Goal: Transaction & Acquisition: Purchase product/service

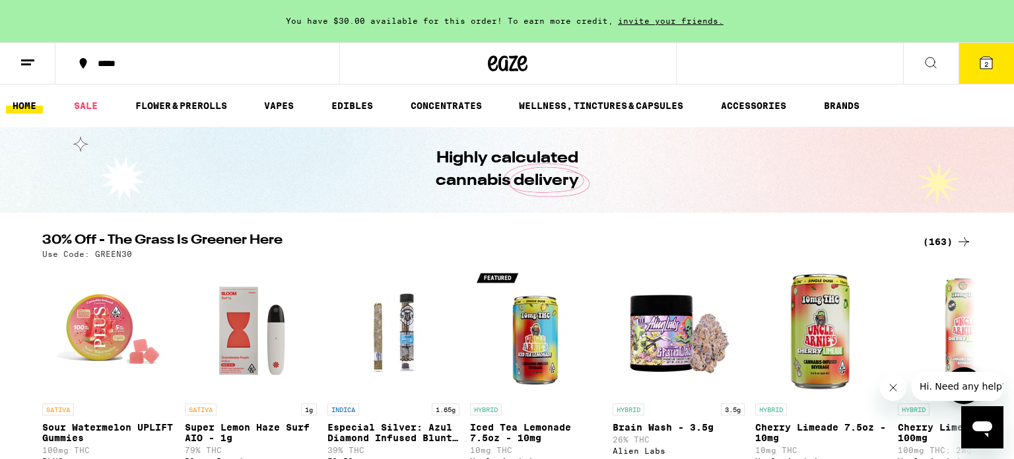
scroll to position [139, 0]
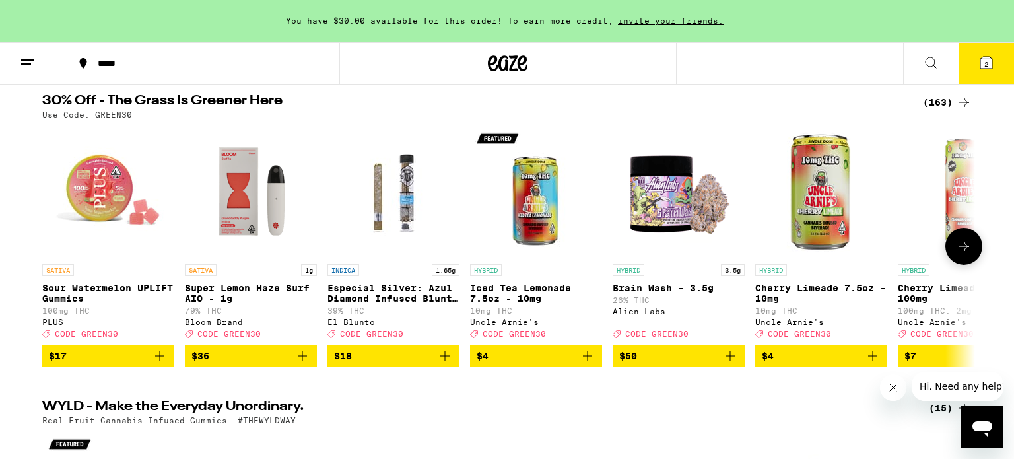
click at [582, 364] on icon "Add to bag" at bounding box center [588, 356] width 16 height 16
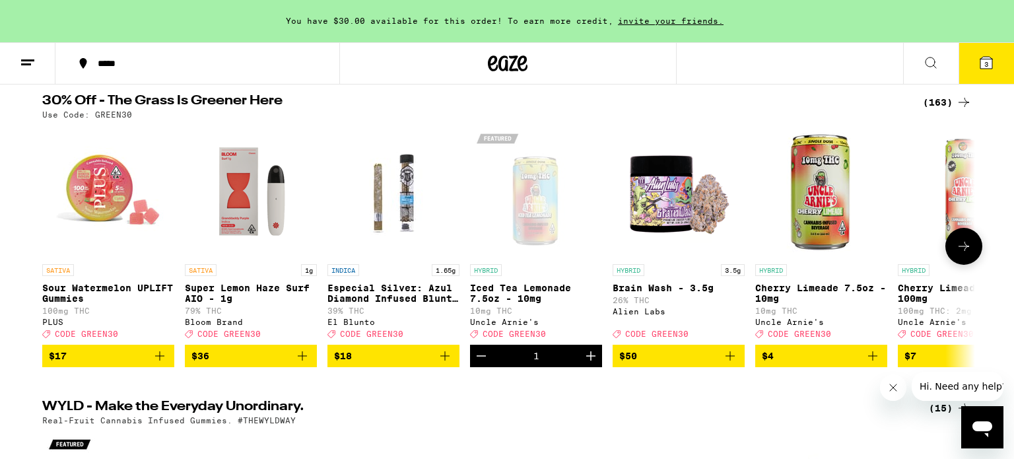
click at [582, 367] on button "Increment" at bounding box center [591, 356] width 22 height 22
click at [968, 254] on icon at bounding box center [964, 246] width 16 height 16
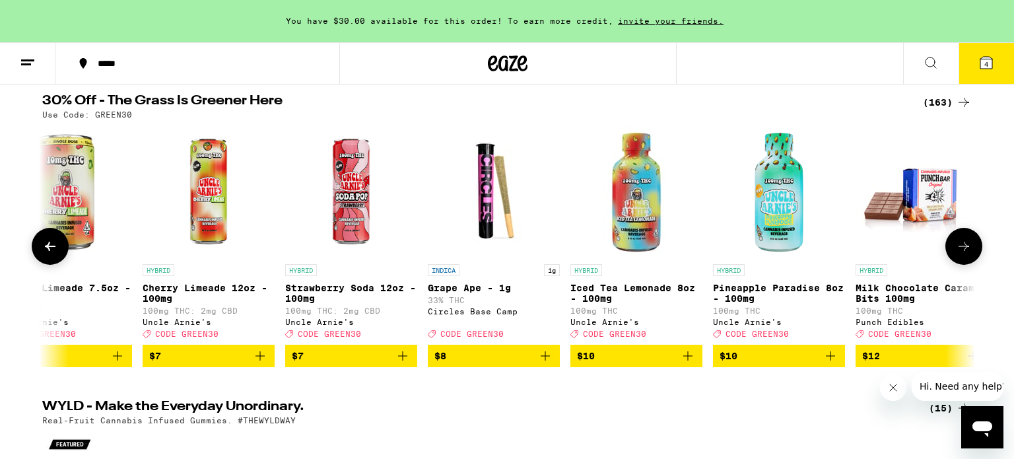
scroll to position [0, 786]
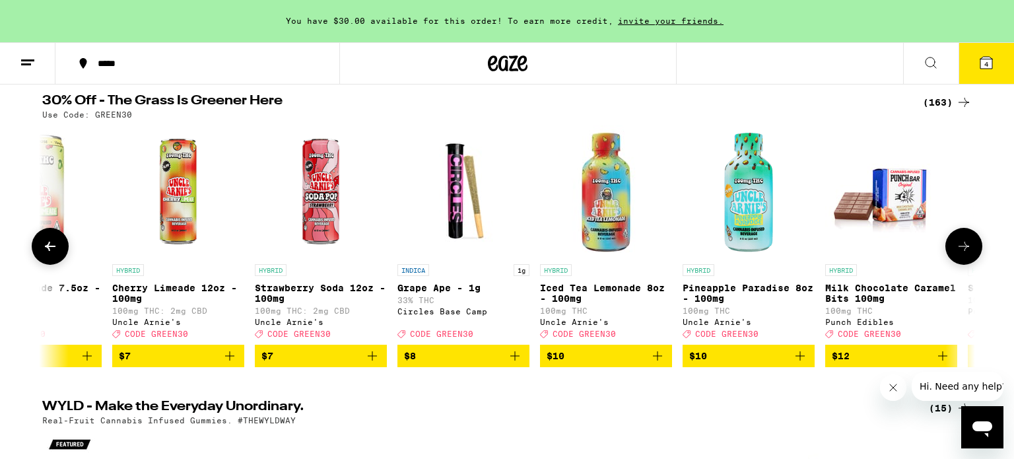
click at [48, 251] on icon at bounding box center [50, 246] width 16 height 16
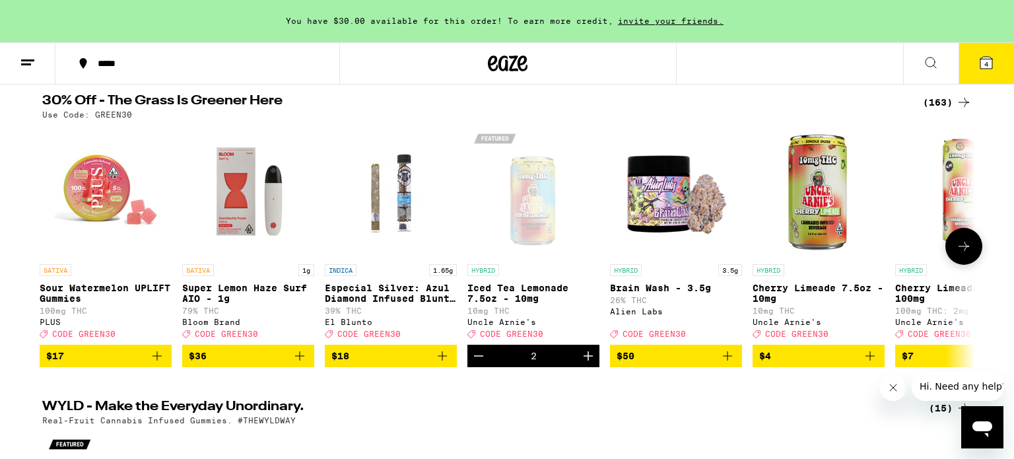
scroll to position [0, 0]
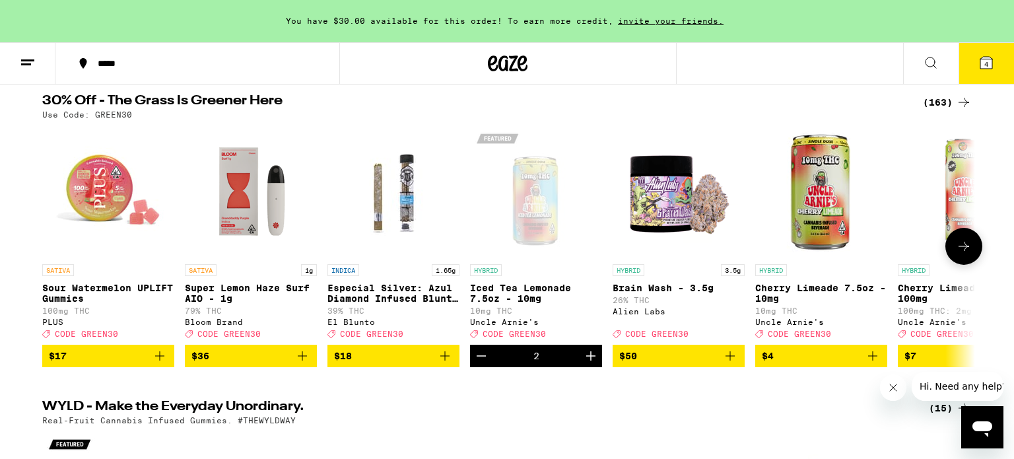
click at [961, 254] on icon at bounding box center [964, 246] width 16 height 16
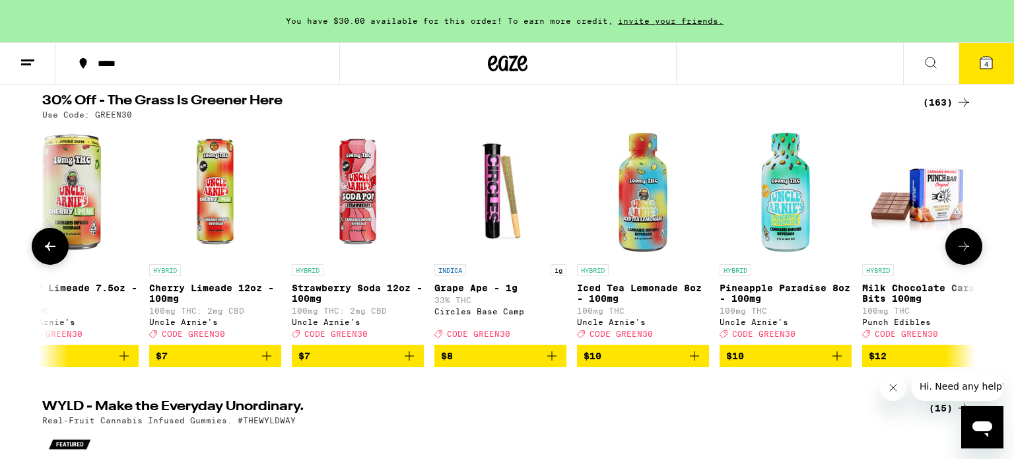
scroll to position [0, 786]
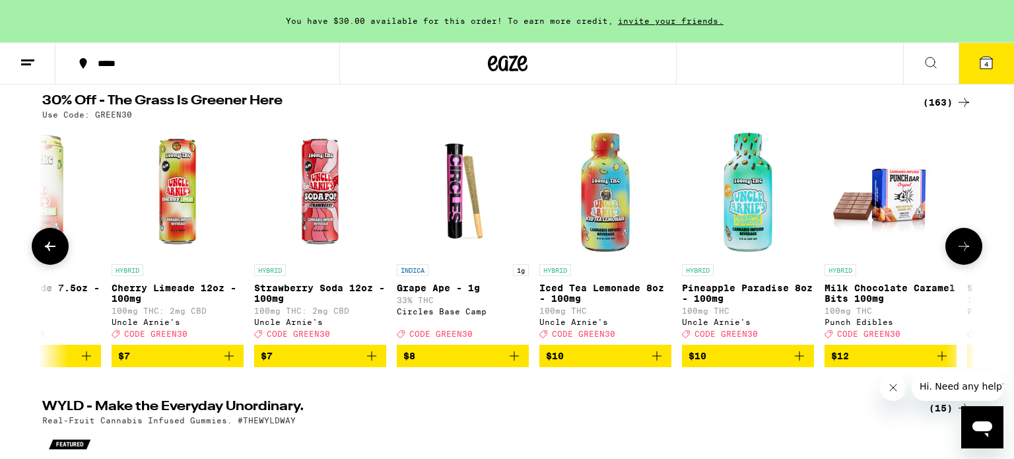
click at [518, 361] on icon "Add to bag" at bounding box center [514, 356] width 16 height 16
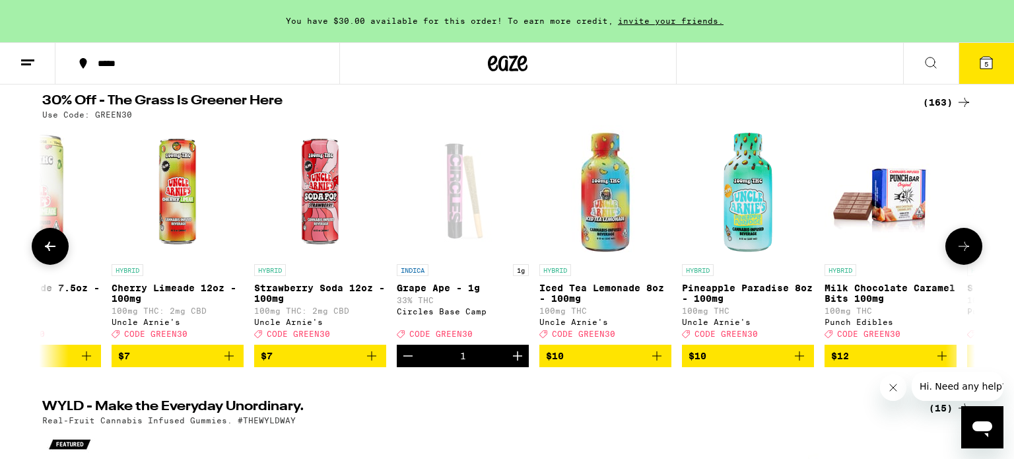
click at [957, 254] on icon at bounding box center [964, 246] width 16 height 16
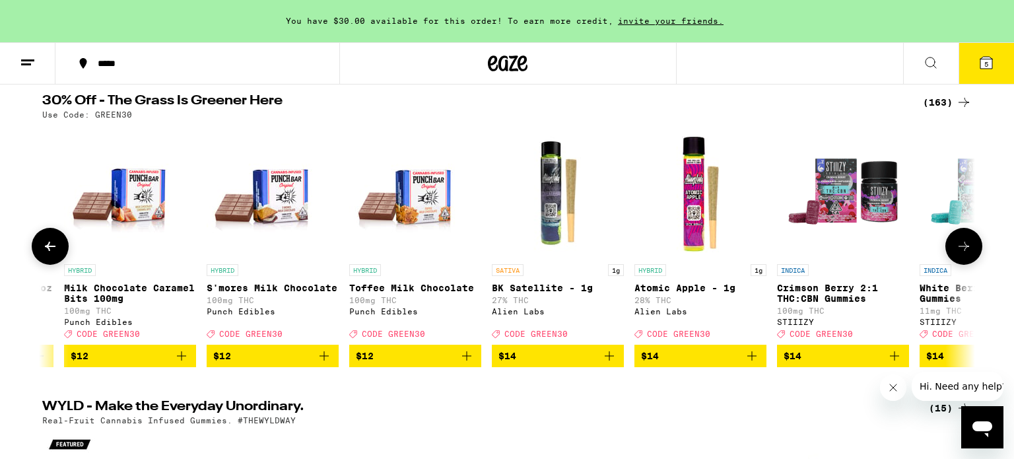
scroll to position [0, 1572]
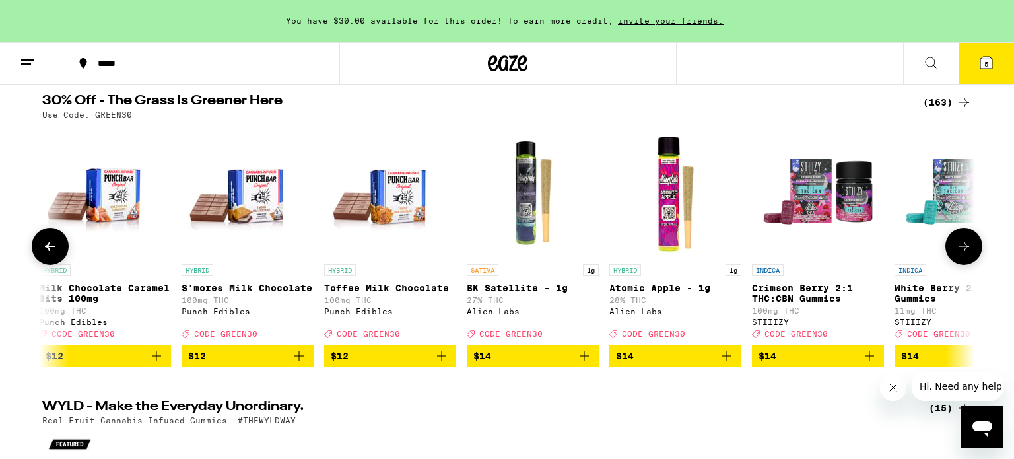
click at [720, 364] on icon "Add to bag" at bounding box center [727, 356] width 16 height 16
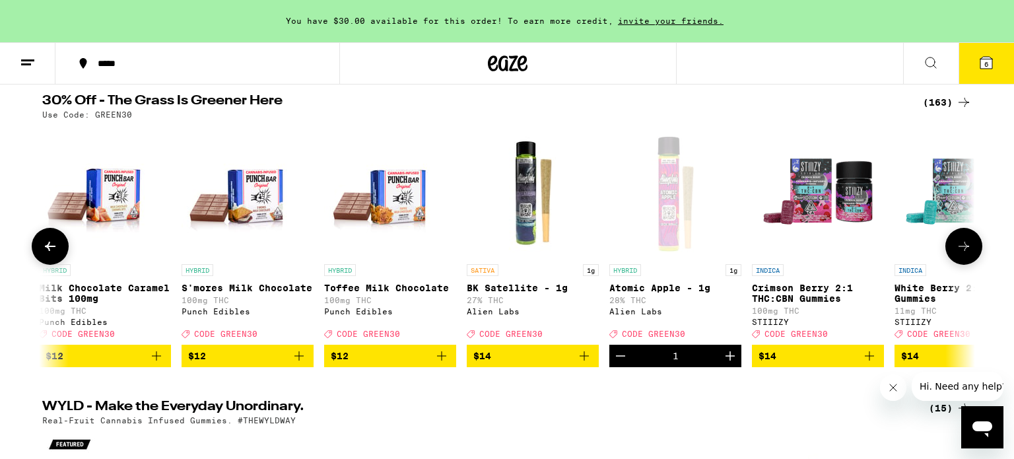
click at [957, 253] on icon at bounding box center [964, 246] width 16 height 16
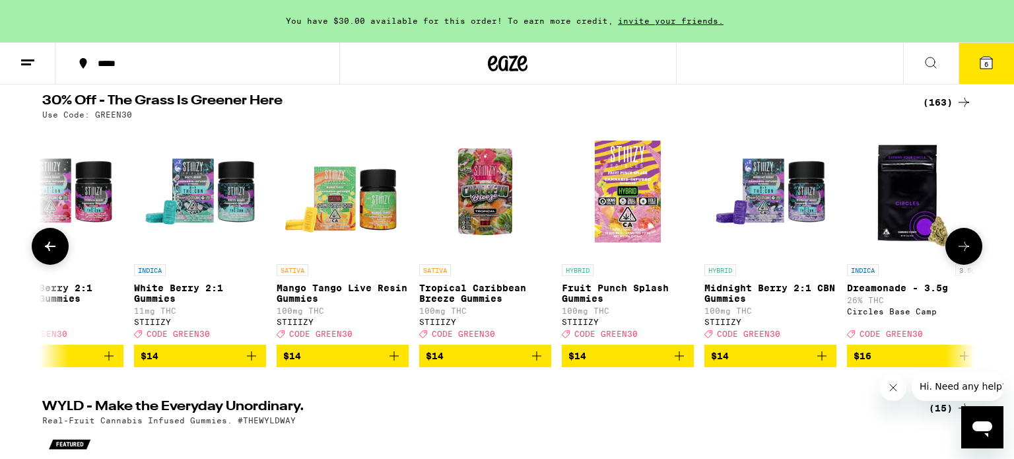
scroll to position [0, 2358]
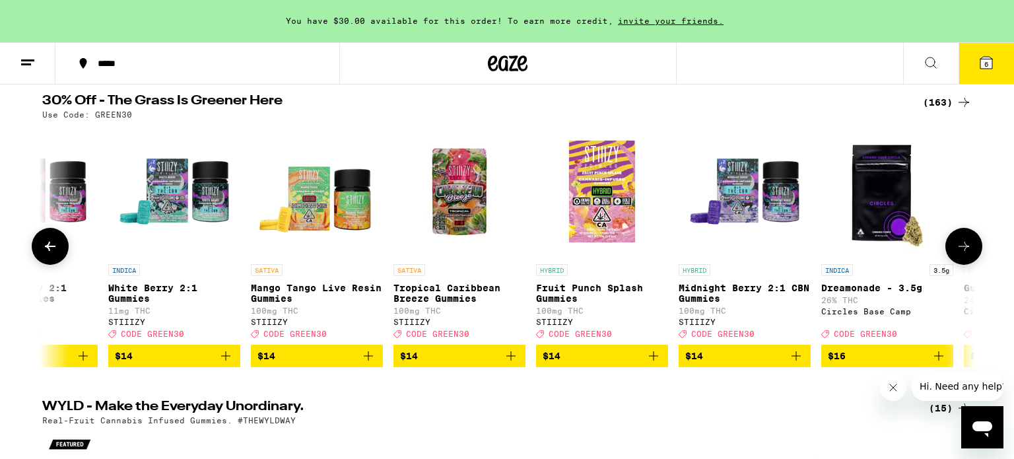
click at [957, 253] on icon at bounding box center [964, 246] width 16 height 16
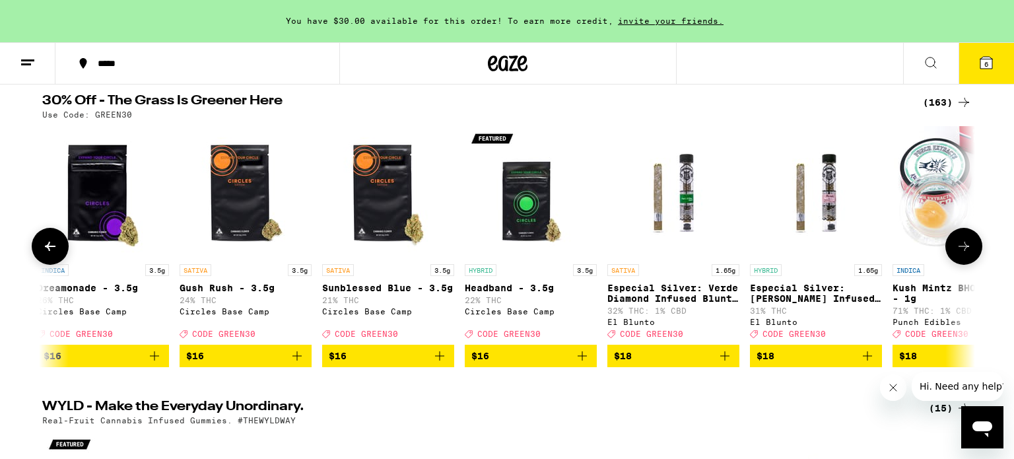
scroll to position [0, 3144]
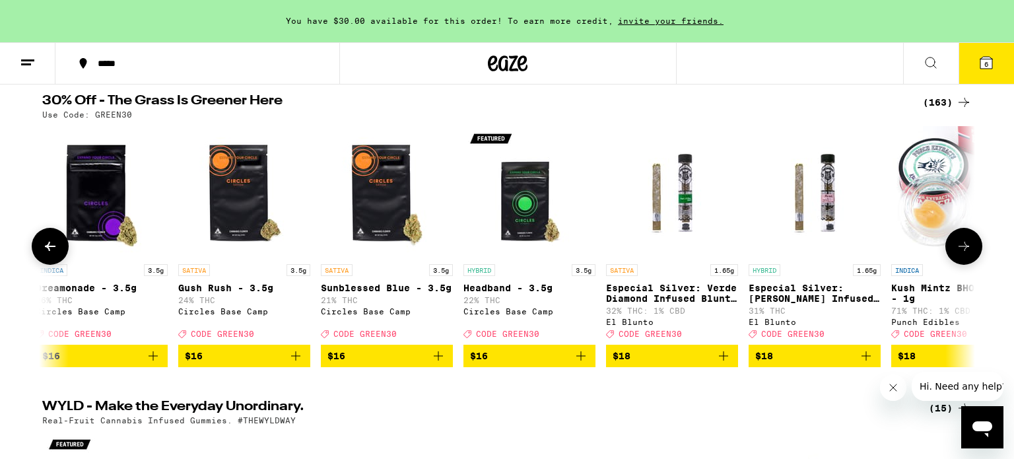
click at [957, 253] on icon at bounding box center [964, 246] width 16 height 16
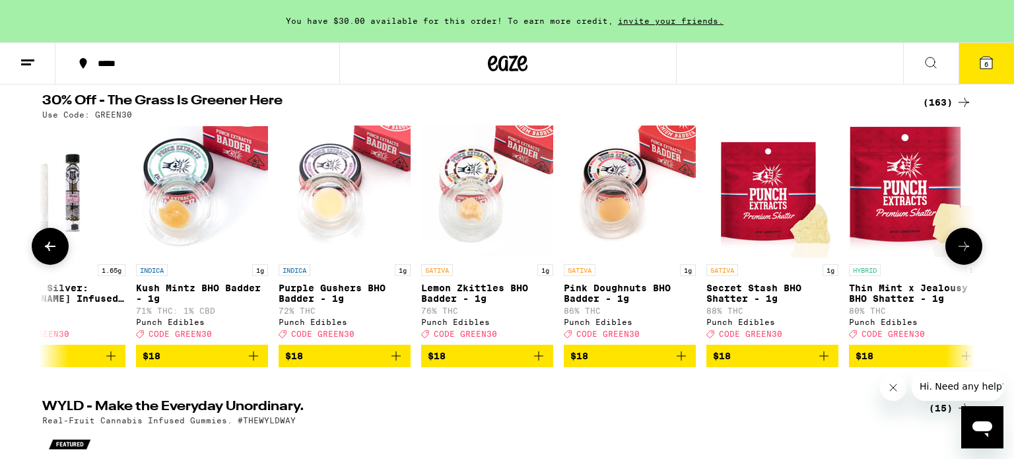
scroll to position [0, 3929]
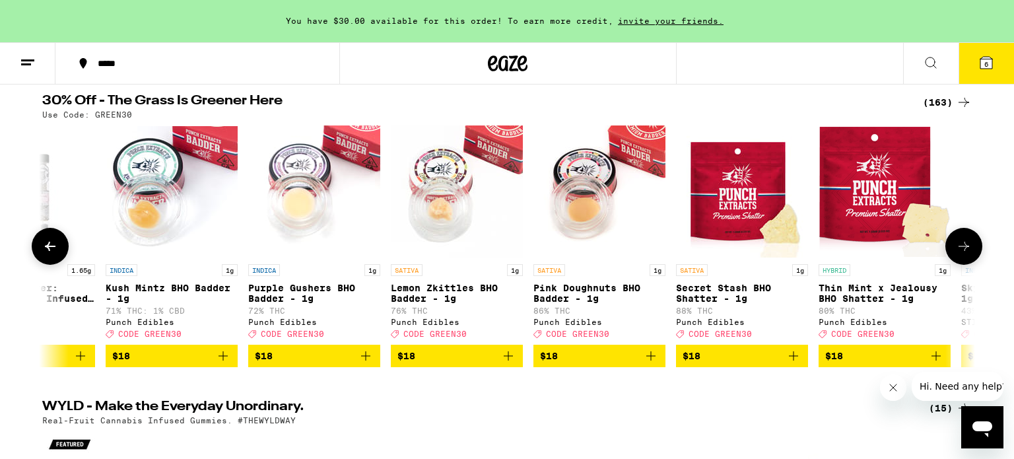
click at [957, 253] on icon at bounding box center [964, 246] width 16 height 16
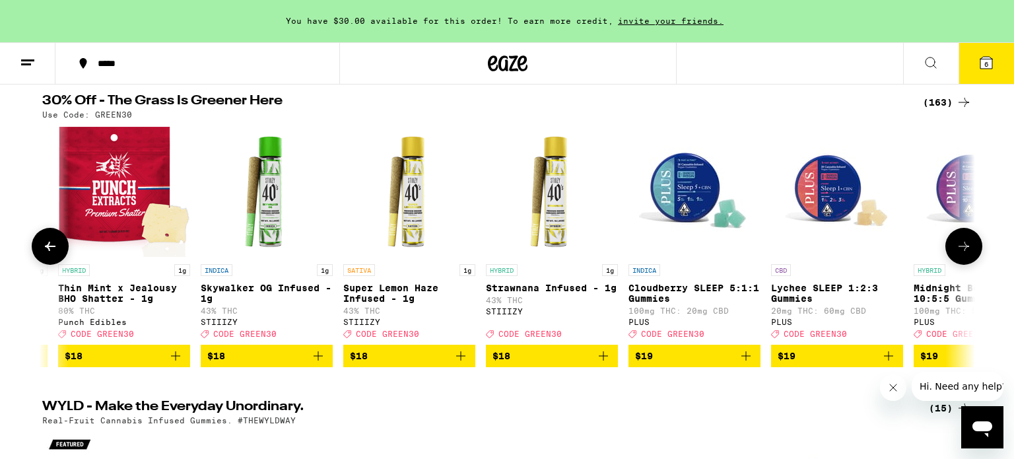
scroll to position [0, 4715]
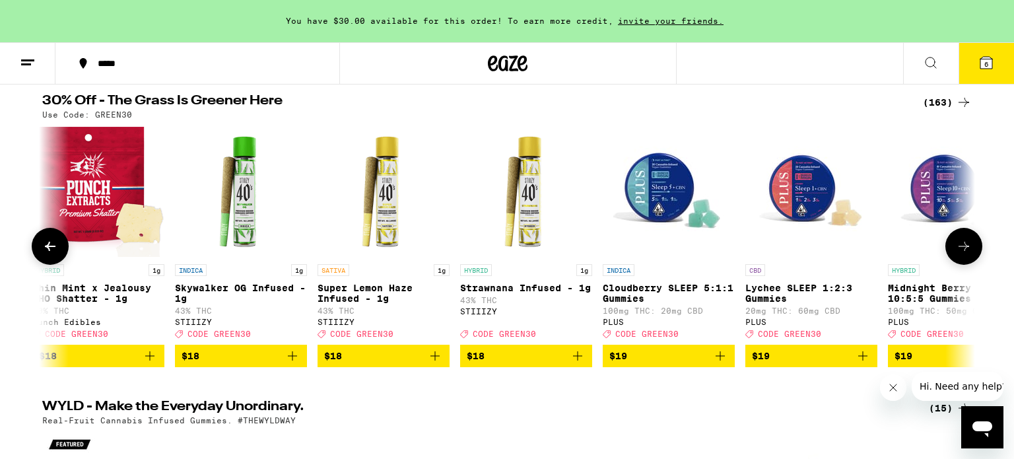
click at [957, 253] on icon at bounding box center [964, 246] width 16 height 16
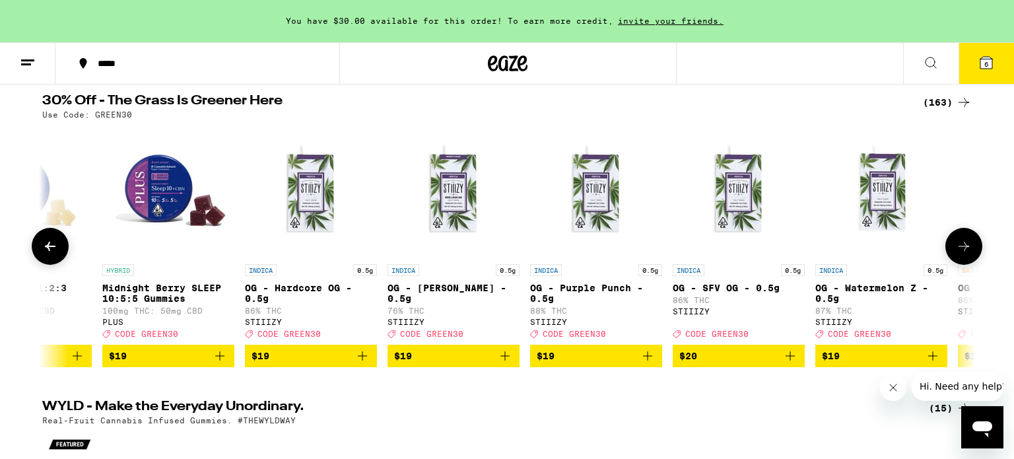
click at [957, 253] on icon at bounding box center [964, 246] width 16 height 16
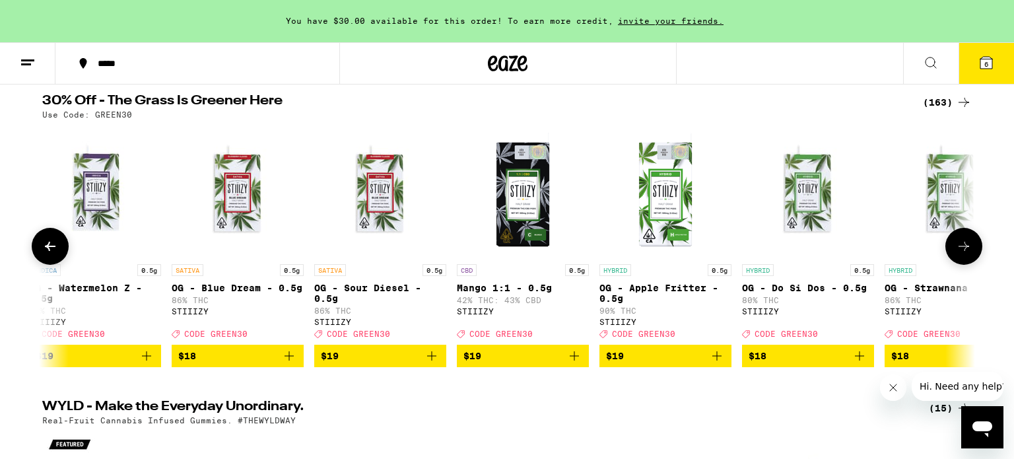
click at [957, 253] on icon at bounding box center [964, 246] width 16 height 16
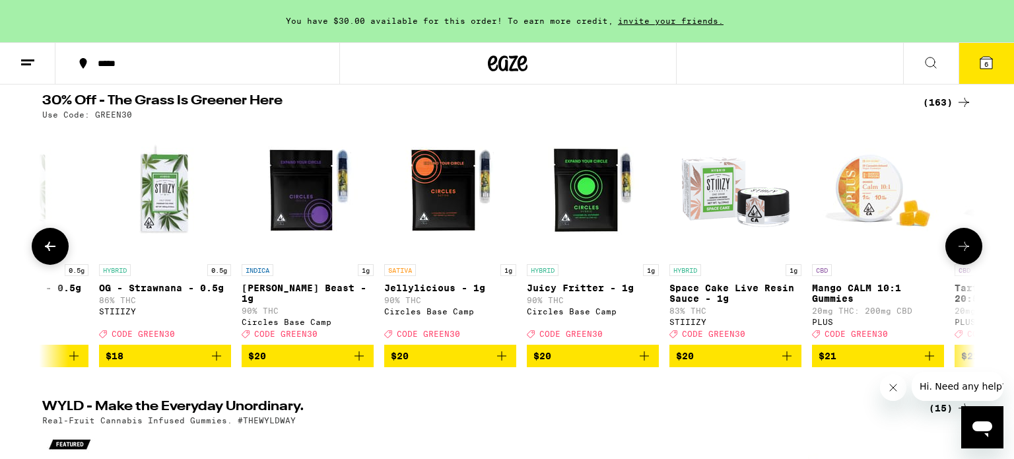
click at [957, 253] on icon at bounding box center [964, 246] width 16 height 16
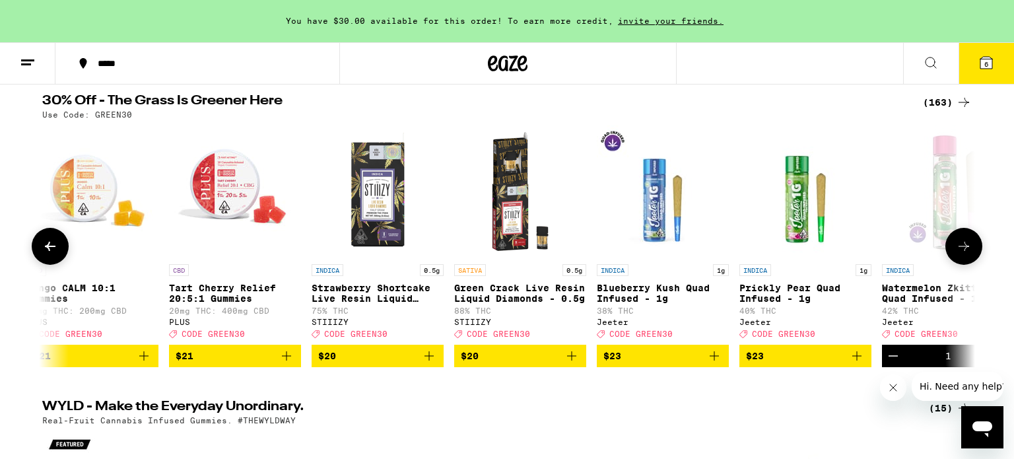
click at [957, 253] on icon at bounding box center [964, 246] width 16 height 16
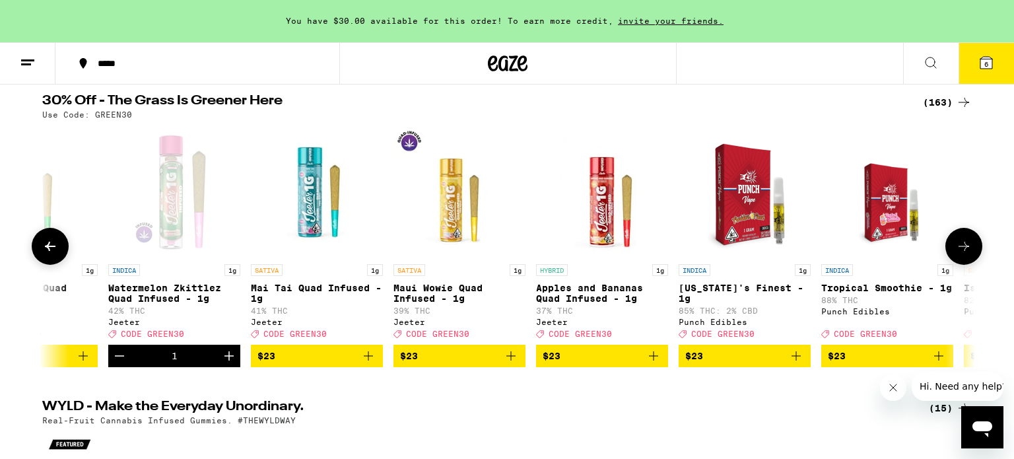
scroll to position [0, 8645]
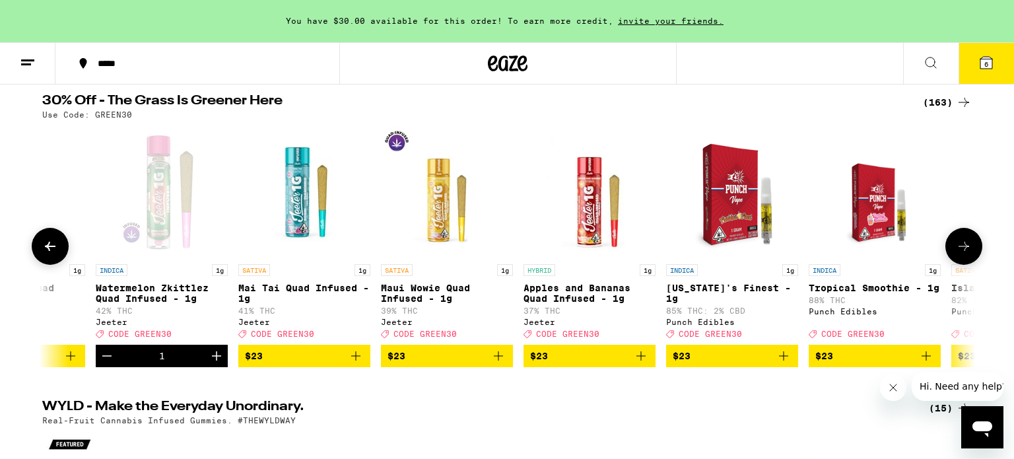
click at [958, 247] on icon at bounding box center [964, 246] width 16 height 16
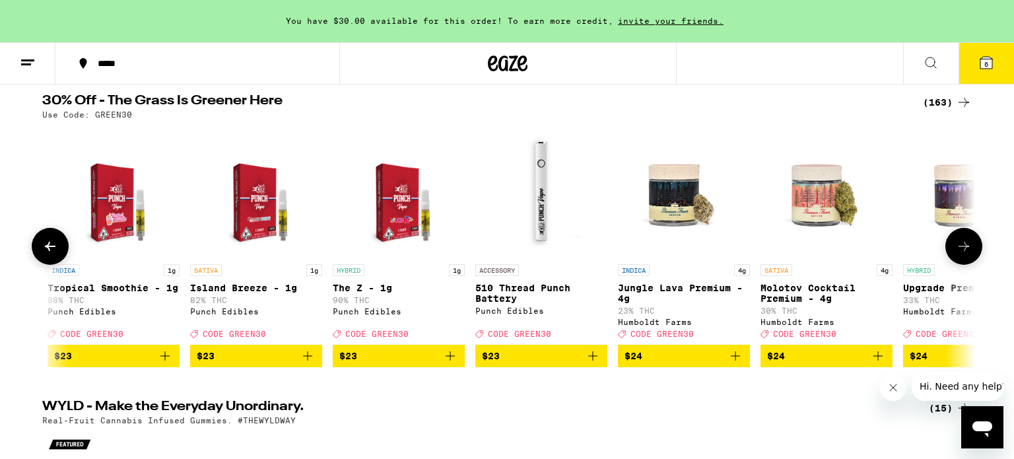
scroll to position [0, 9430]
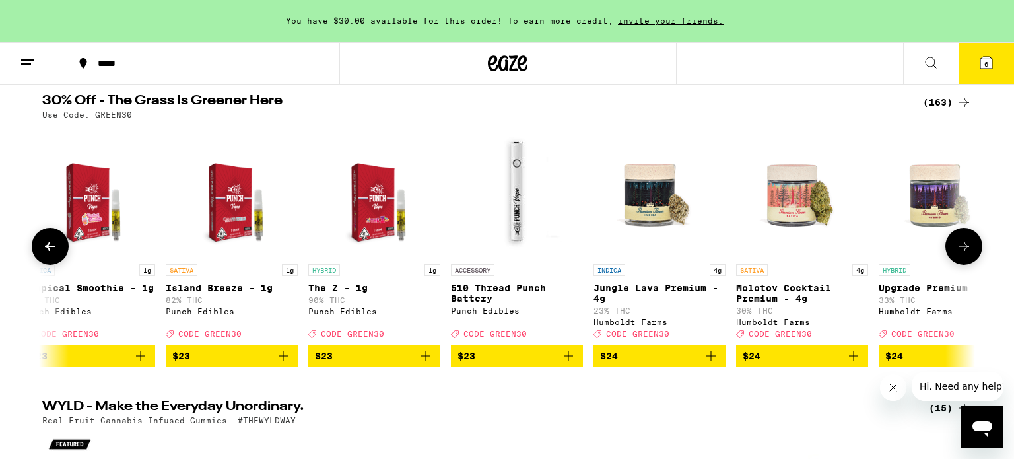
click at [958, 247] on icon at bounding box center [964, 246] width 16 height 16
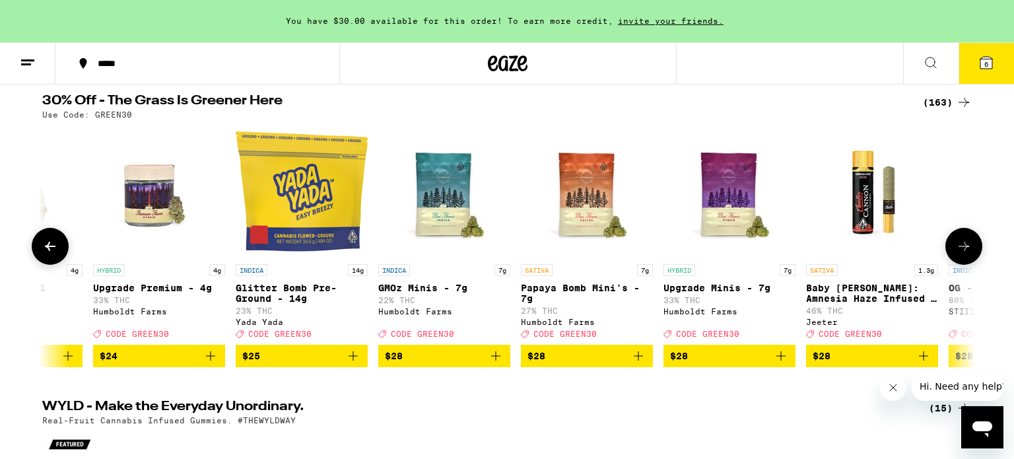
scroll to position [0, 10216]
click at [958, 247] on icon at bounding box center [964, 246] width 16 height 16
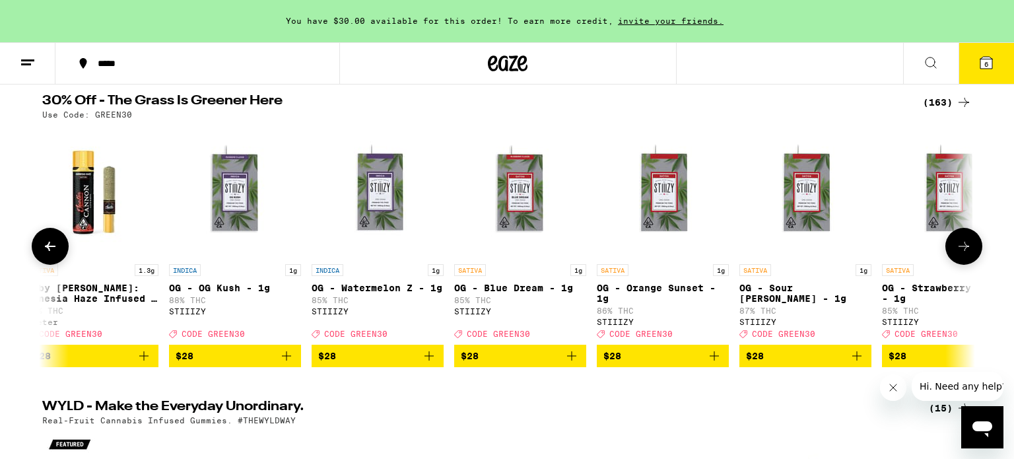
scroll to position [0, 11002]
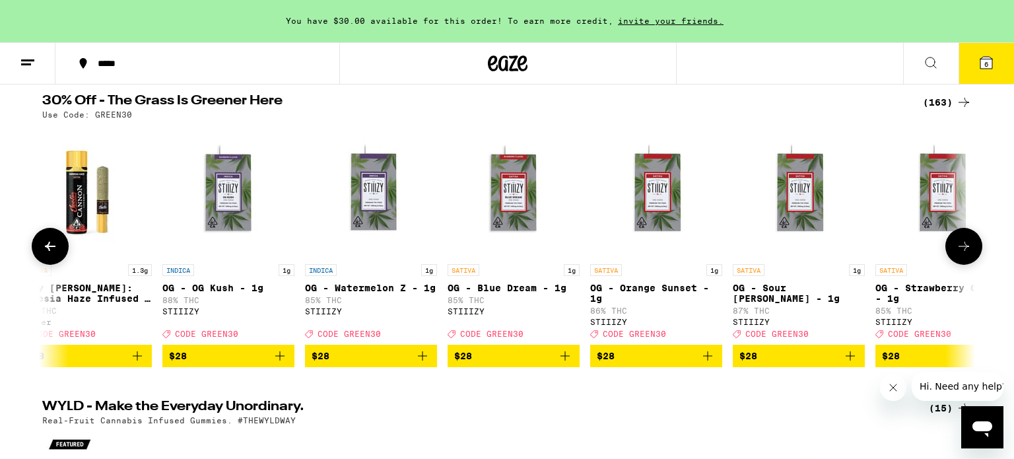
click at [958, 247] on icon at bounding box center [964, 246] width 16 height 16
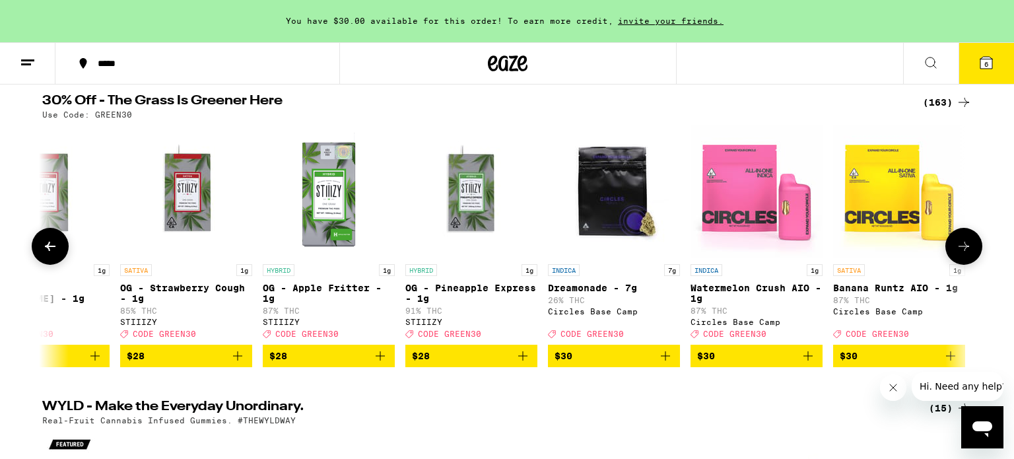
scroll to position [0, 11788]
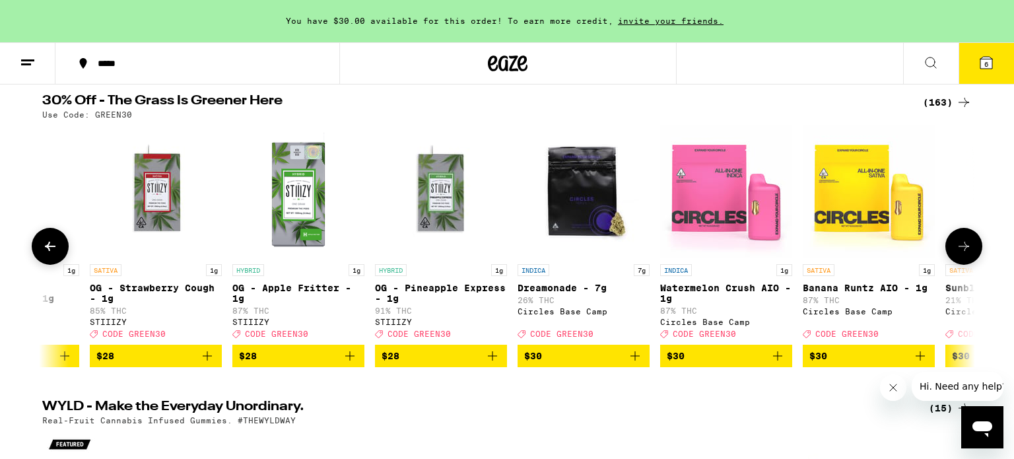
click at [958, 247] on icon at bounding box center [964, 246] width 16 height 16
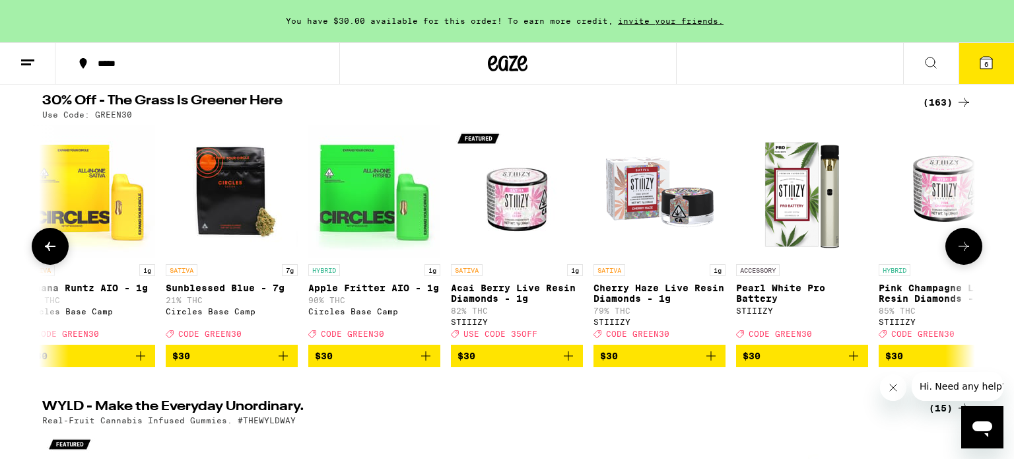
scroll to position [0, 12574]
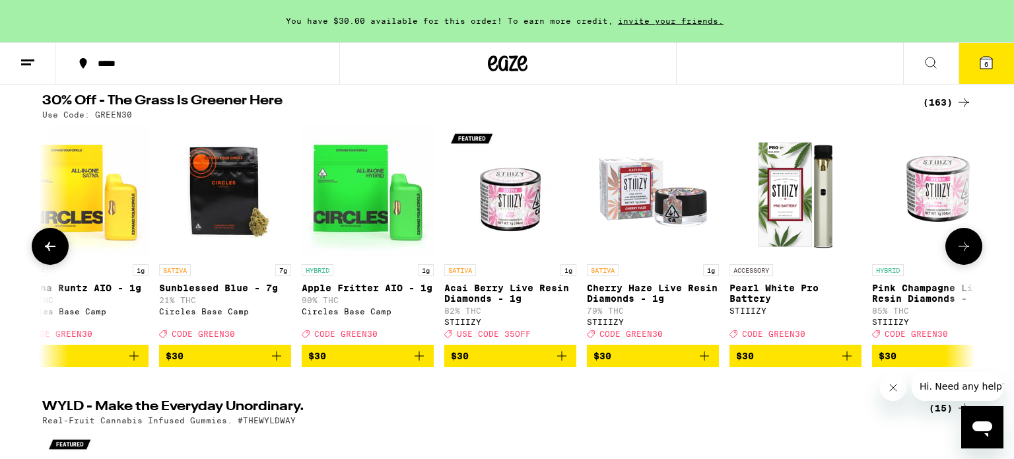
click at [961, 250] on icon at bounding box center [964, 246] width 16 height 16
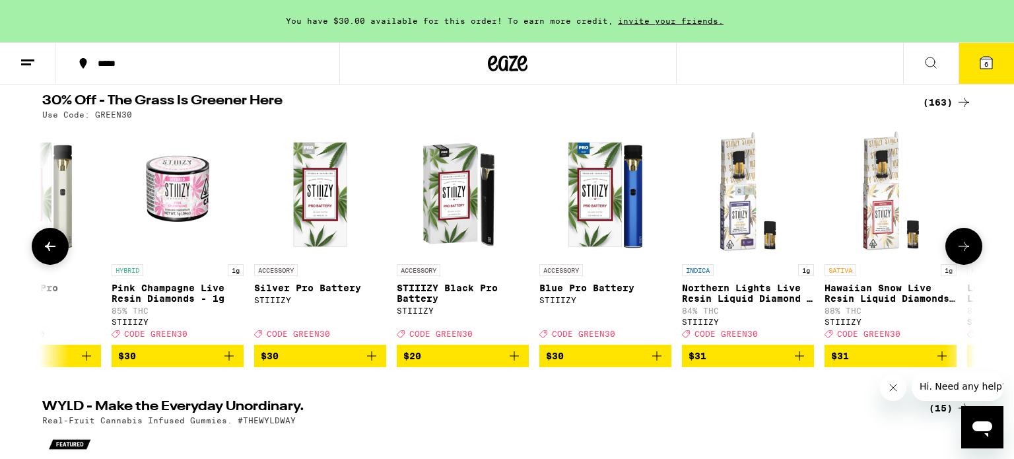
scroll to position [0, 13359]
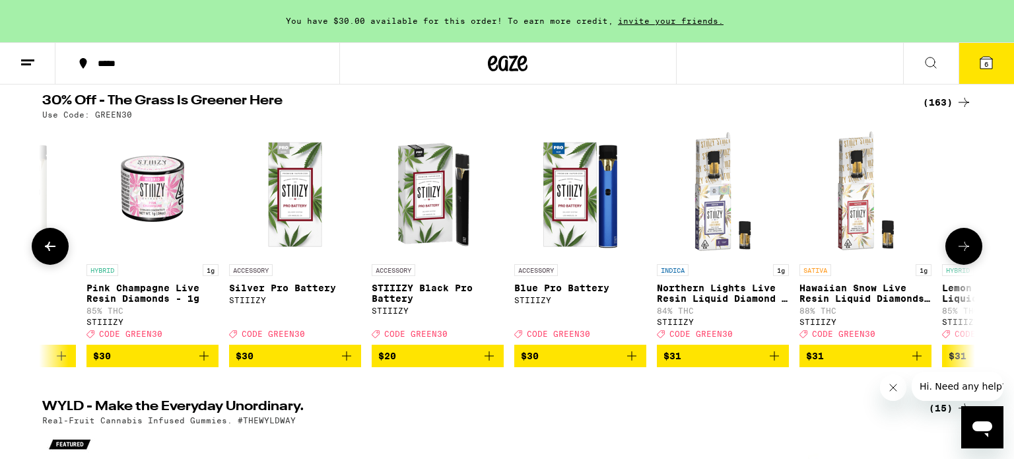
click at [961, 250] on icon at bounding box center [964, 246] width 16 height 16
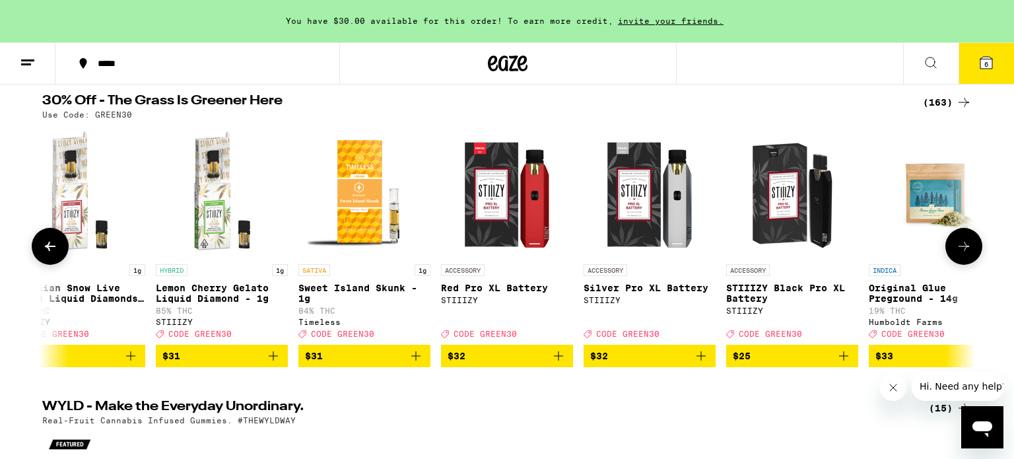
click at [961, 250] on icon at bounding box center [964, 246] width 16 height 16
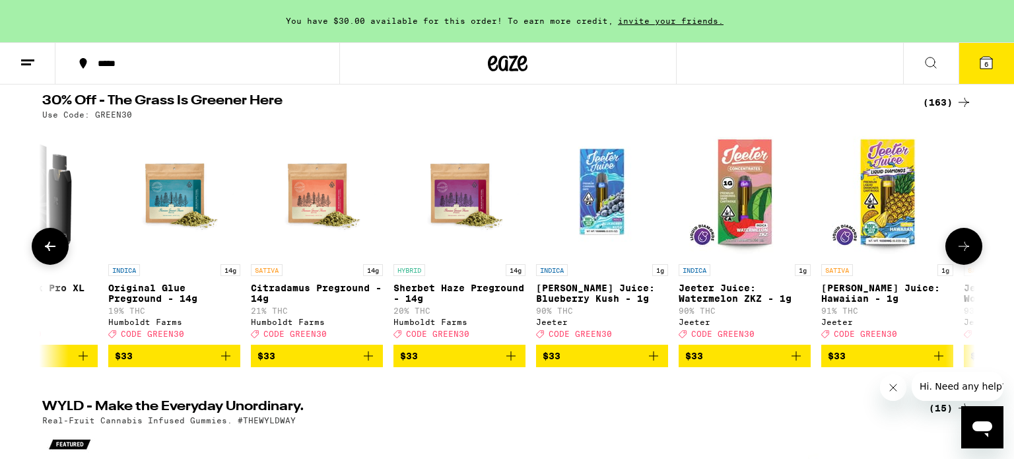
scroll to position [0, 14931]
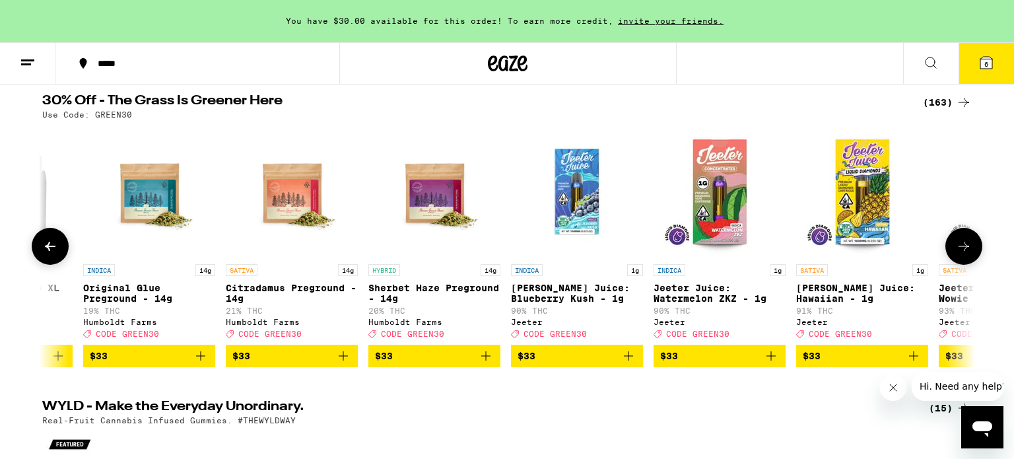
click at [961, 250] on icon at bounding box center [964, 246] width 16 height 16
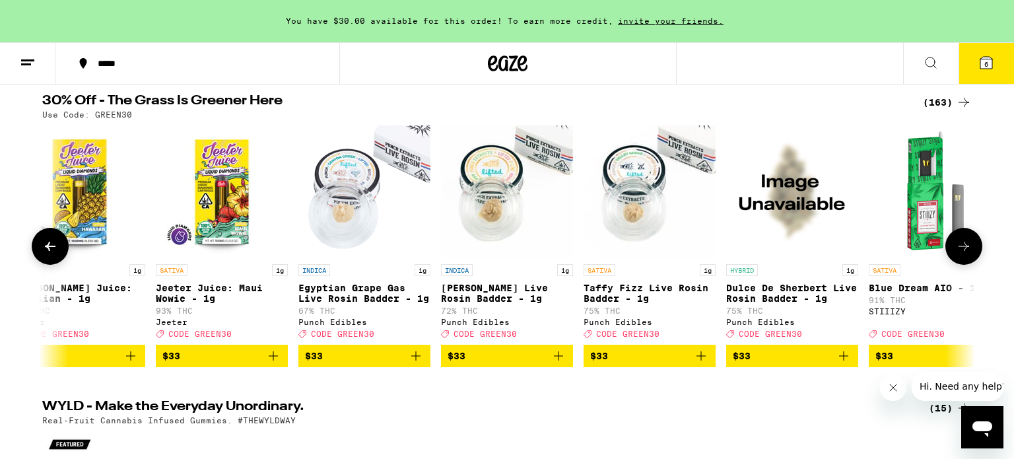
scroll to position [0, 15717]
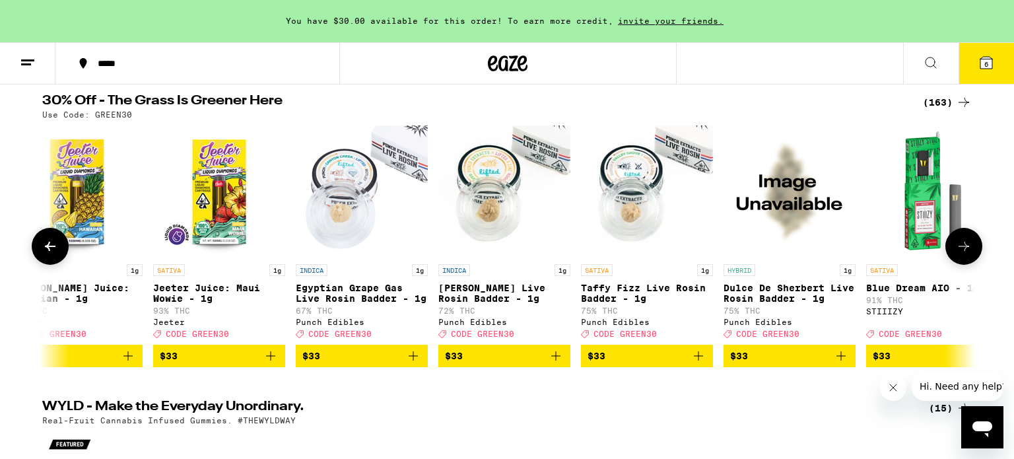
click at [973, 248] on button at bounding box center [963, 246] width 37 height 37
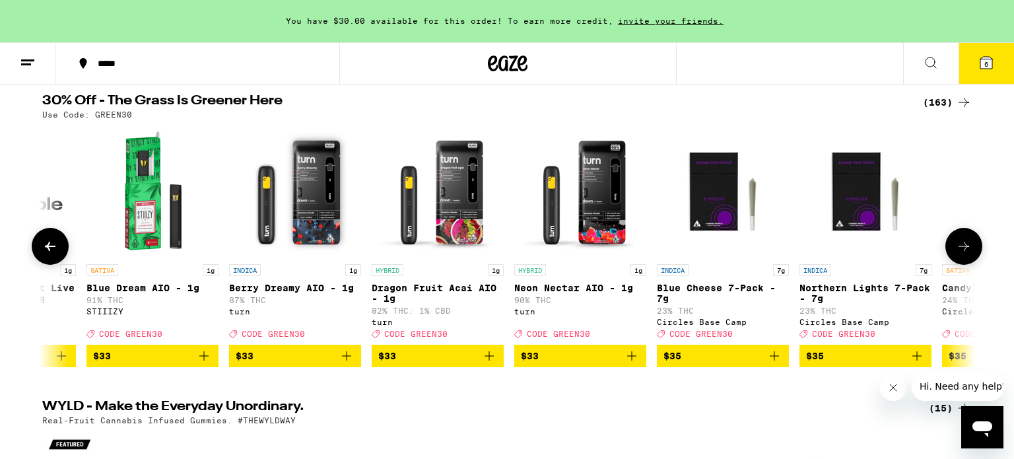
scroll to position [0, 16503]
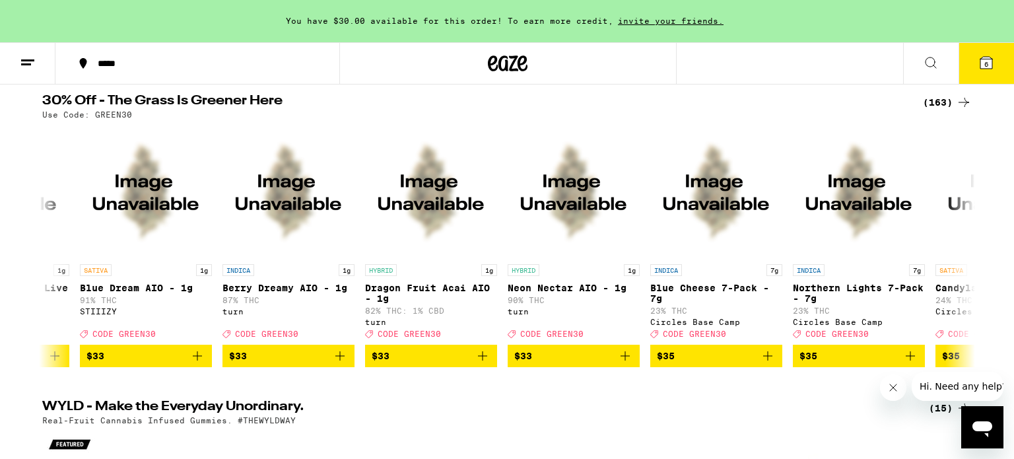
click at [982, 56] on icon at bounding box center [986, 63] width 16 height 16
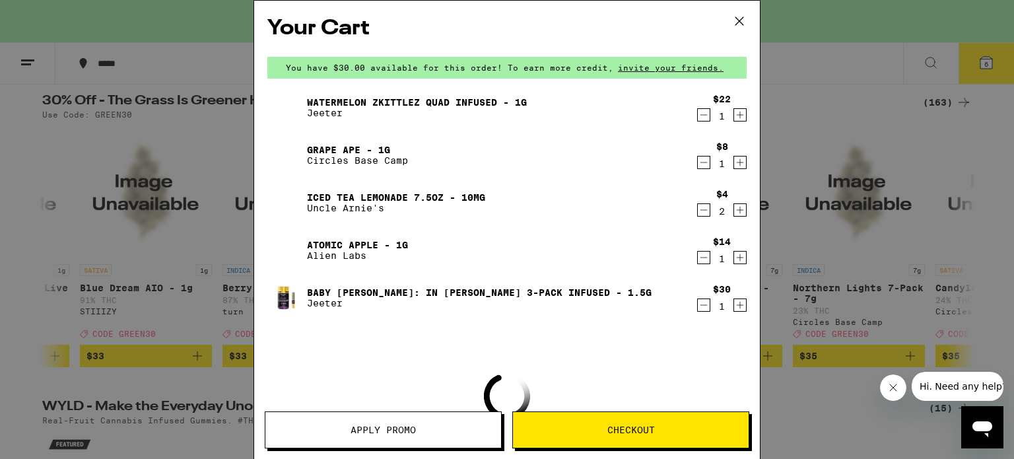
click at [744, 23] on icon at bounding box center [739, 21] width 20 height 20
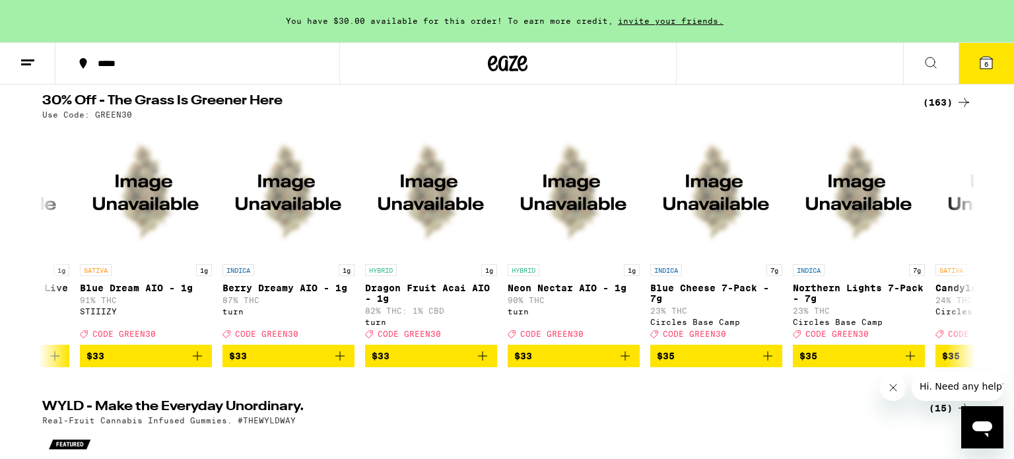
click at [115, 77] on button "*****" at bounding box center [197, 64] width 284 height 40
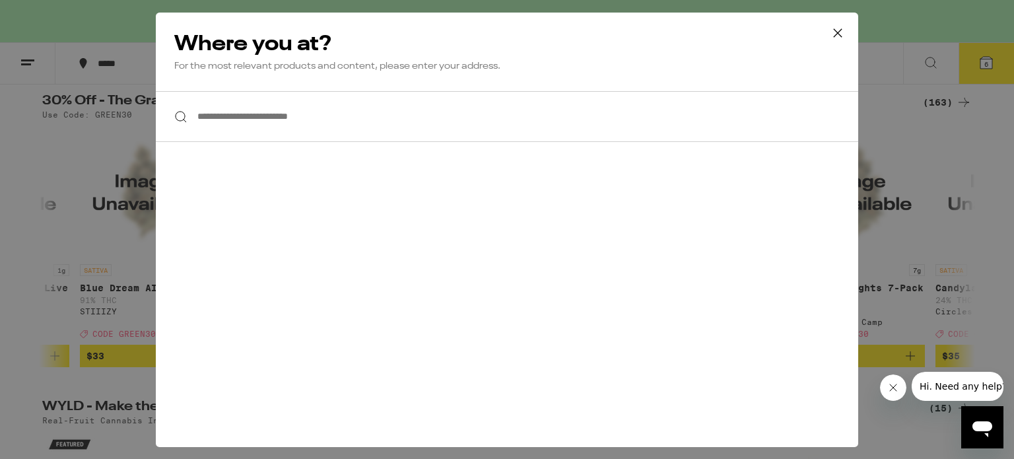
click at [277, 129] on input "**********" at bounding box center [507, 116] width 702 height 51
click at [613, 113] on input "**********" at bounding box center [507, 116] width 702 height 51
click at [250, 121] on input "**********" at bounding box center [507, 116] width 702 height 51
type input "**********"
click at [844, 33] on icon at bounding box center [838, 33] width 20 height 20
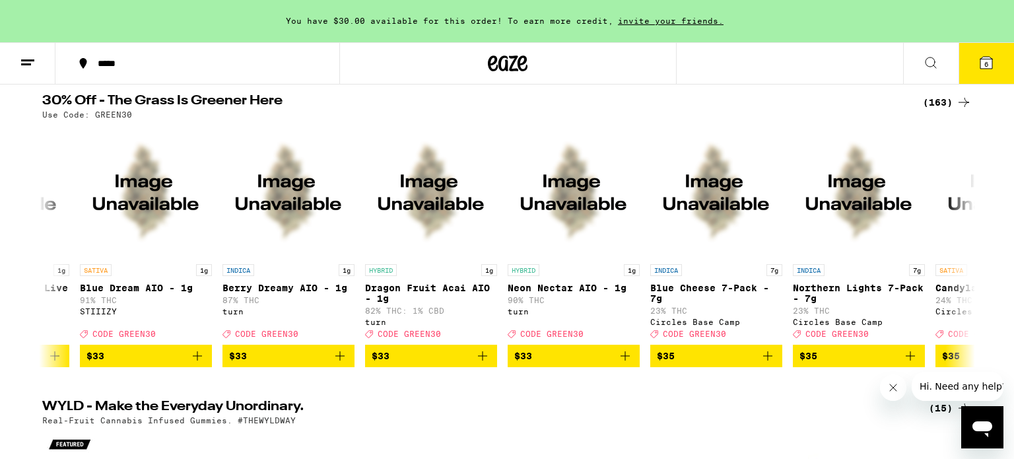
click at [84, 68] on icon at bounding box center [83, 63] width 16 height 16
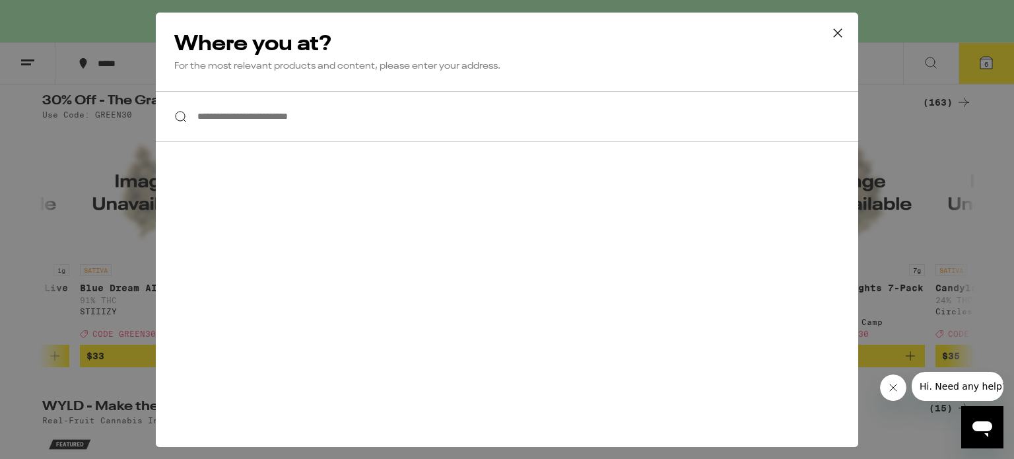
click at [300, 131] on input "**********" at bounding box center [507, 116] width 702 height 51
type input "*********"
click at [836, 38] on icon at bounding box center [838, 33] width 20 height 20
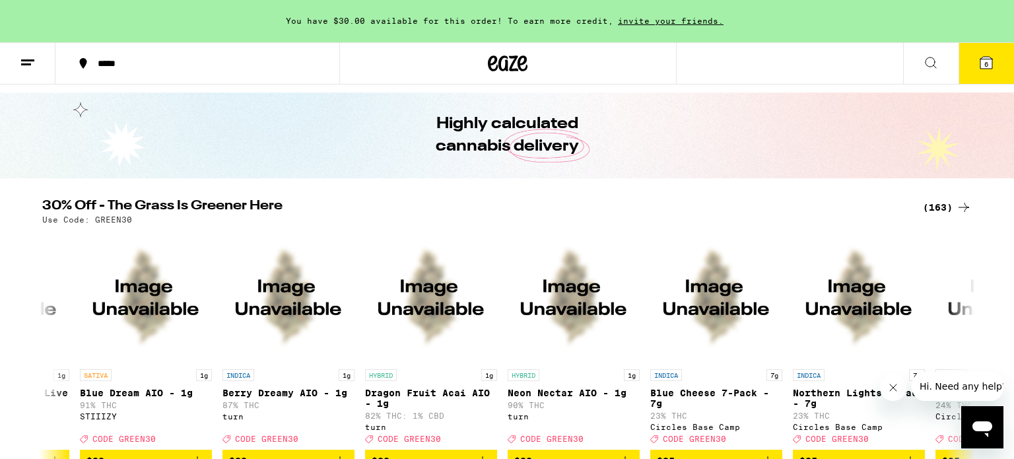
scroll to position [61, 0]
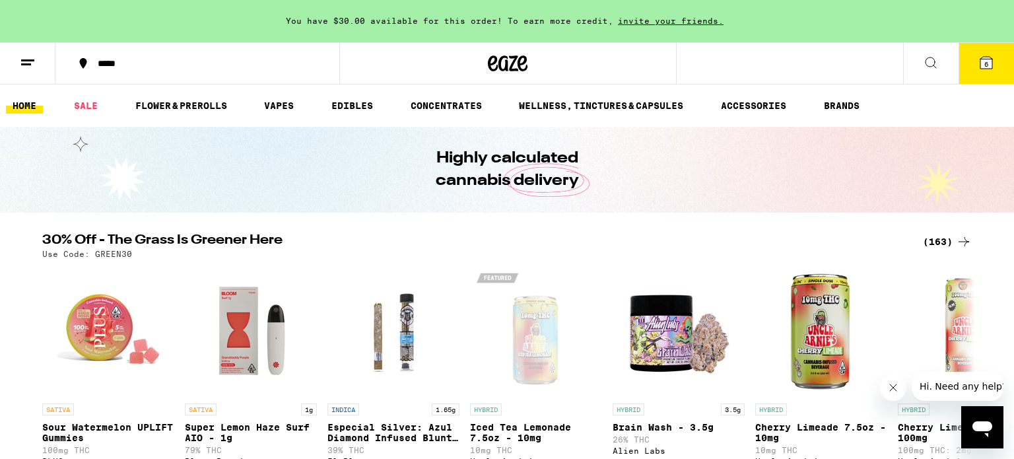
click at [235, 75] on button "*****" at bounding box center [197, 64] width 284 height 40
click at [96, 63] on div "*****" at bounding box center [205, 63] width 228 height 9
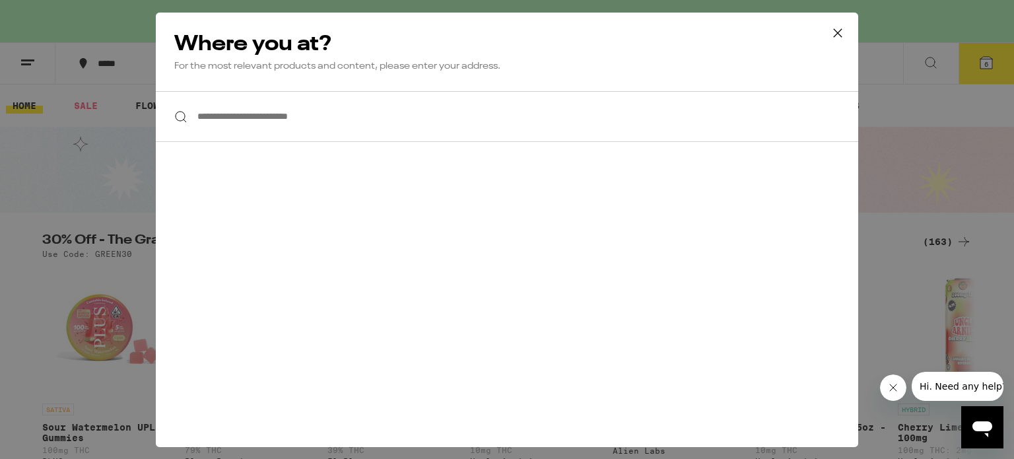
click at [265, 109] on input "**********" at bounding box center [507, 116] width 702 height 51
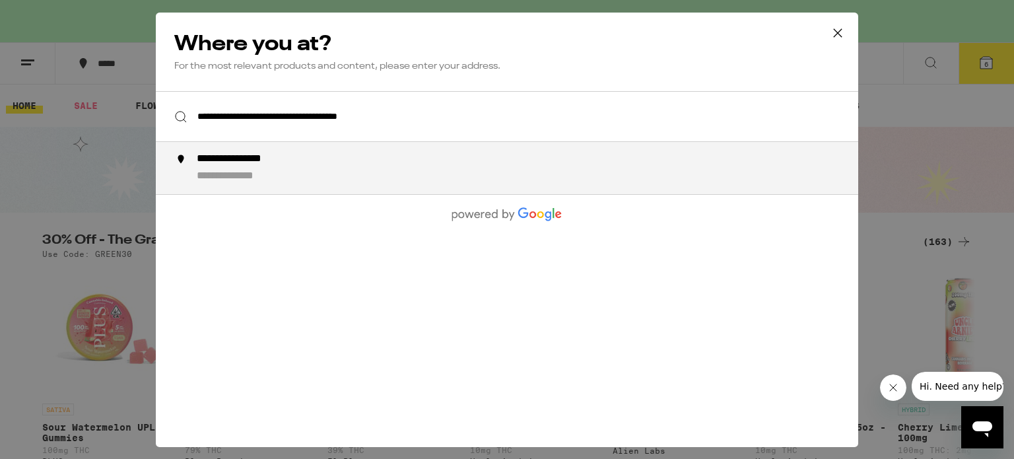
click at [268, 154] on div "**********" at bounding box center [251, 159] width 109 height 14
type input "**********"
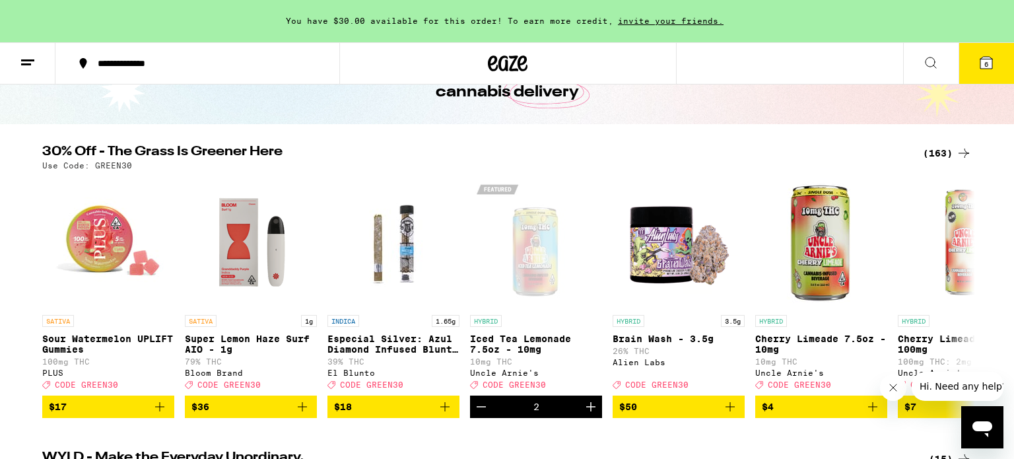
scroll to position [148, 0]
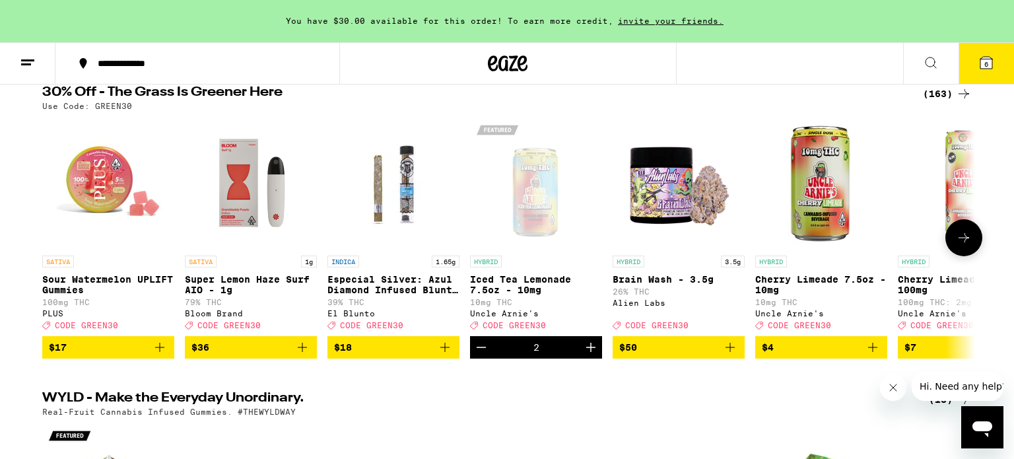
click at [961, 246] on icon at bounding box center [964, 238] width 16 height 16
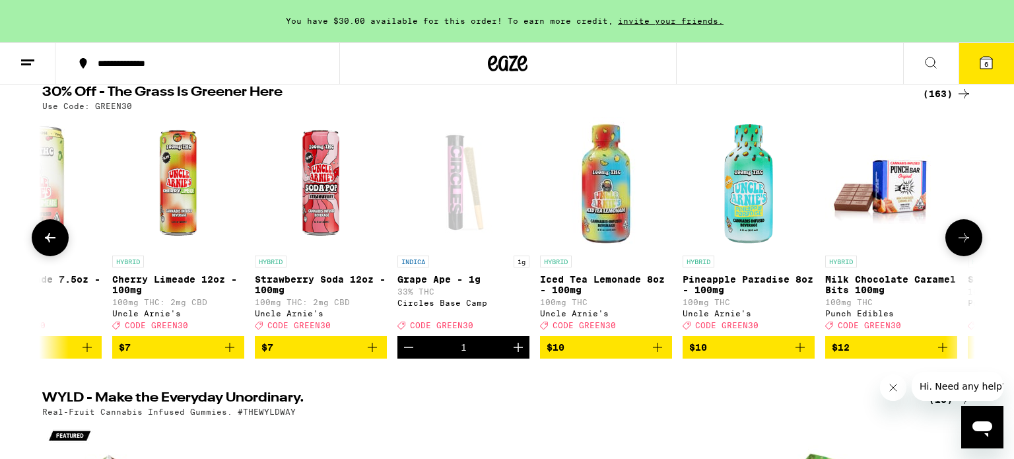
click at [961, 246] on icon at bounding box center [964, 238] width 16 height 16
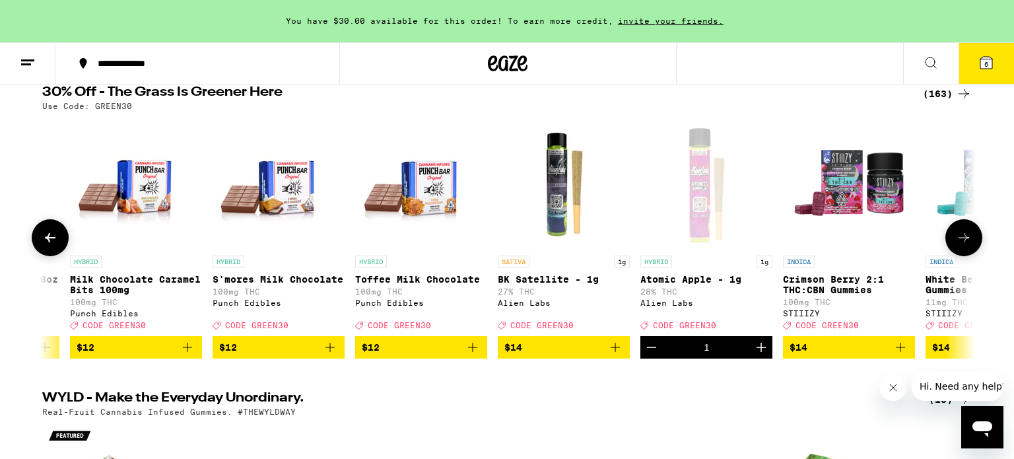
scroll to position [0, 1571]
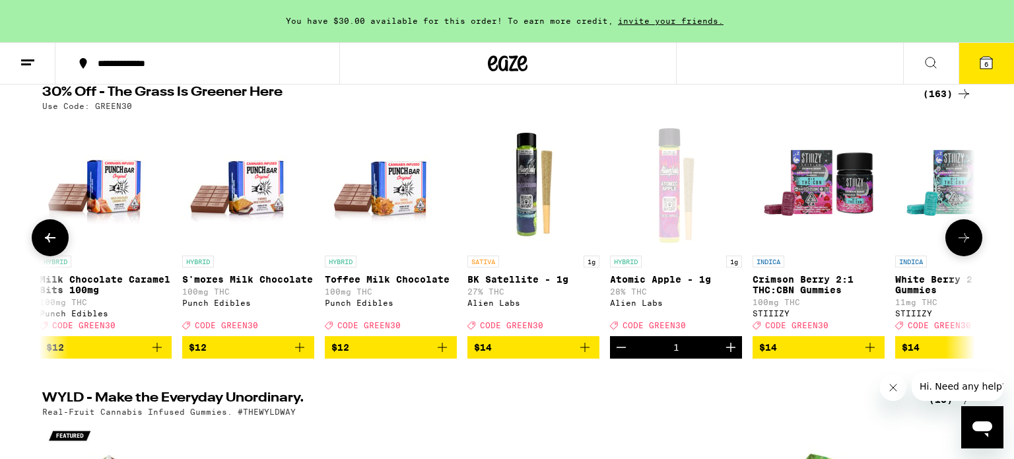
click at [961, 246] on icon at bounding box center [964, 238] width 16 height 16
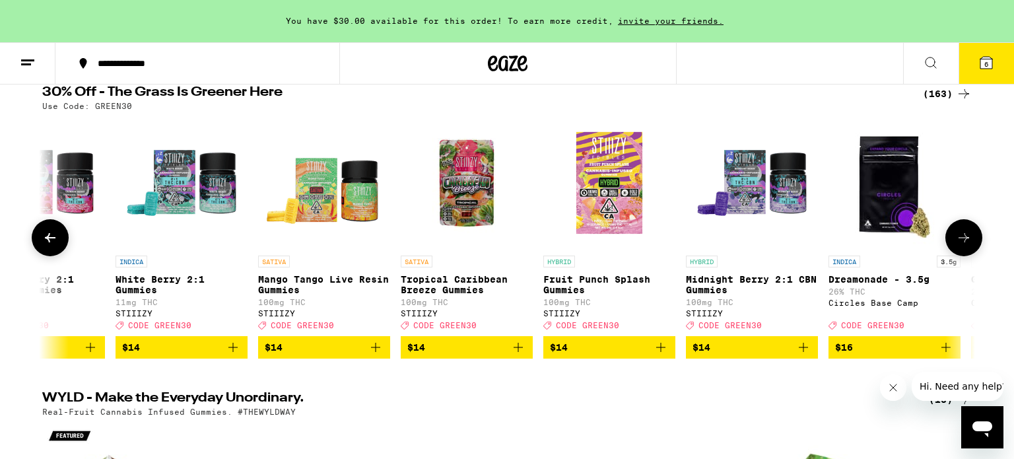
scroll to position [0, 2357]
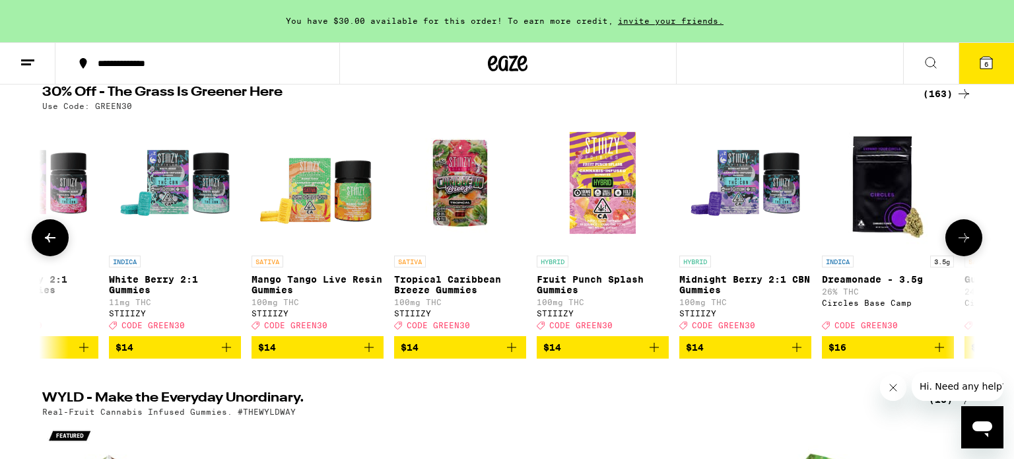
click at [960, 246] on icon at bounding box center [964, 238] width 16 height 16
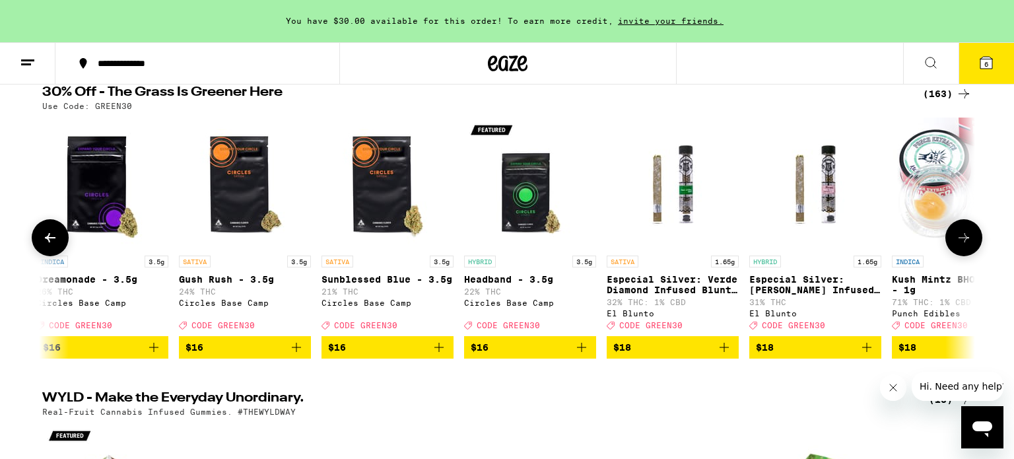
click at [960, 246] on icon at bounding box center [964, 238] width 16 height 16
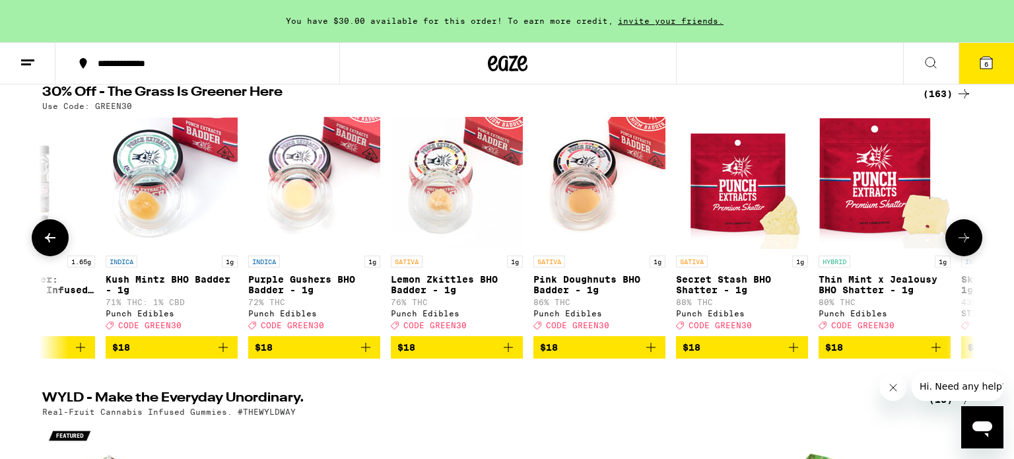
click at [960, 246] on icon at bounding box center [964, 238] width 16 height 16
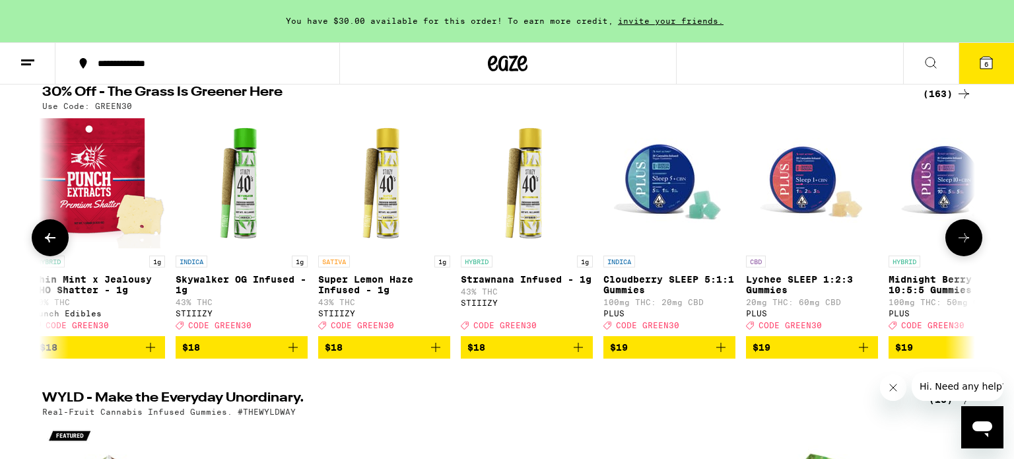
click at [960, 246] on icon at bounding box center [964, 238] width 16 height 16
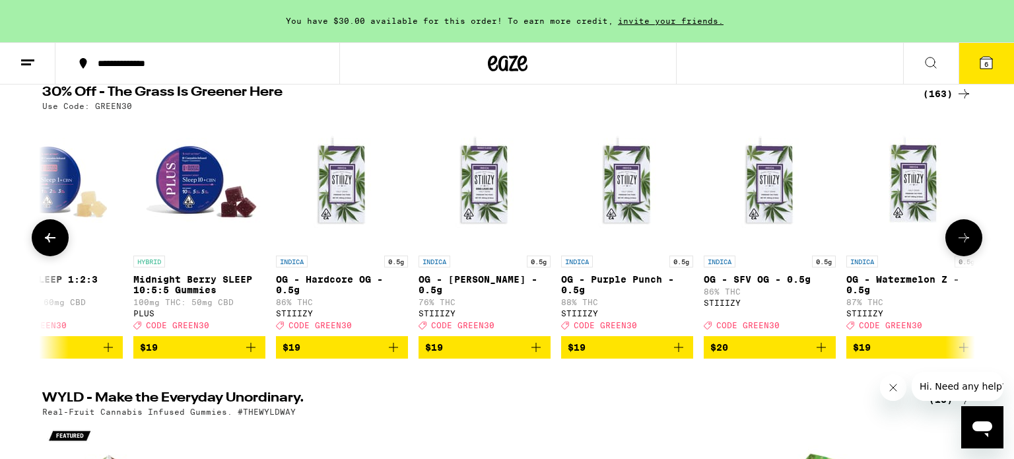
scroll to position [0, 5500]
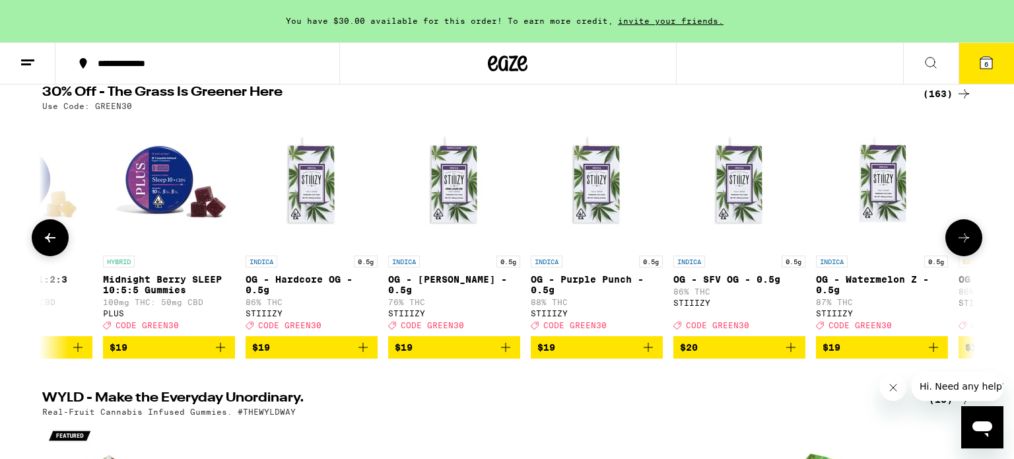
click at [968, 252] on button at bounding box center [963, 237] width 37 height 37
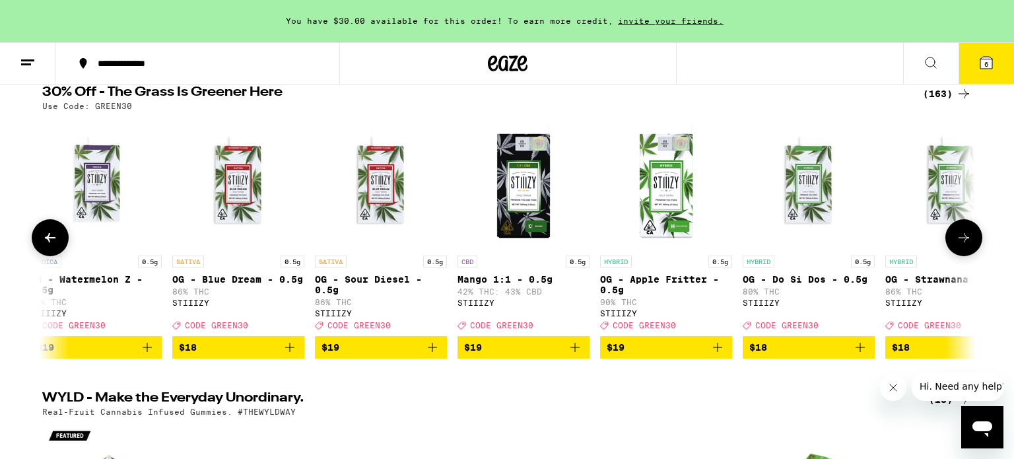
click at [968, 252] on button at bounding box center [963, 237] width 37 height 37
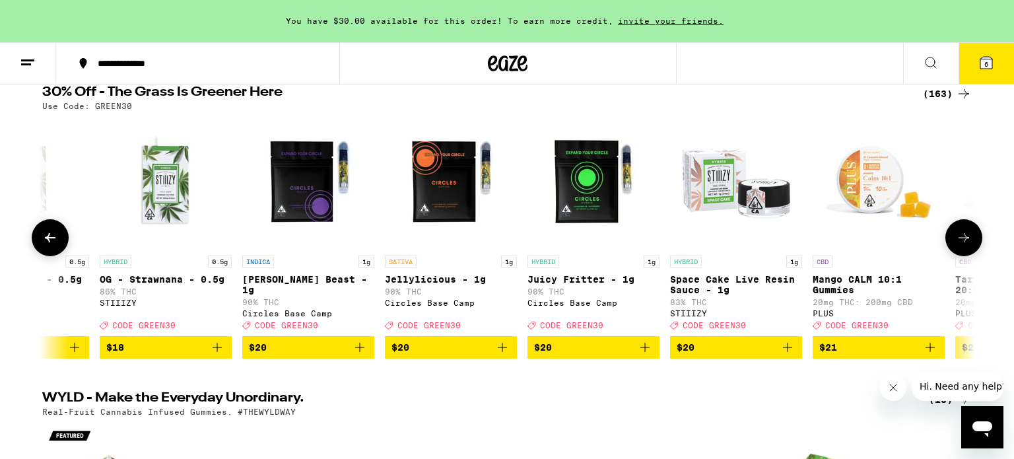
click at [968, 252] on button at bounding box center [963, 237] width 37 height 37
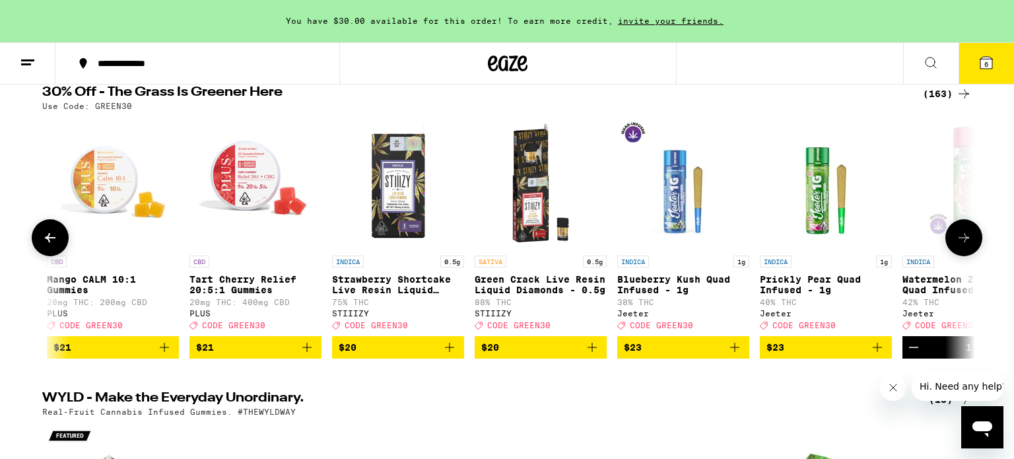
scroll to position [0, 7858]
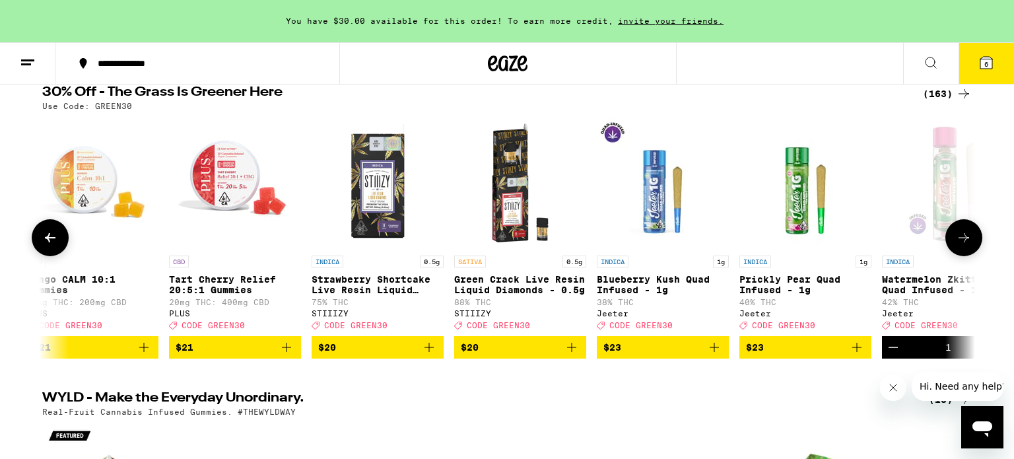
click at [968, 252] on button at bounding box center [963, 237] width 37 height 37
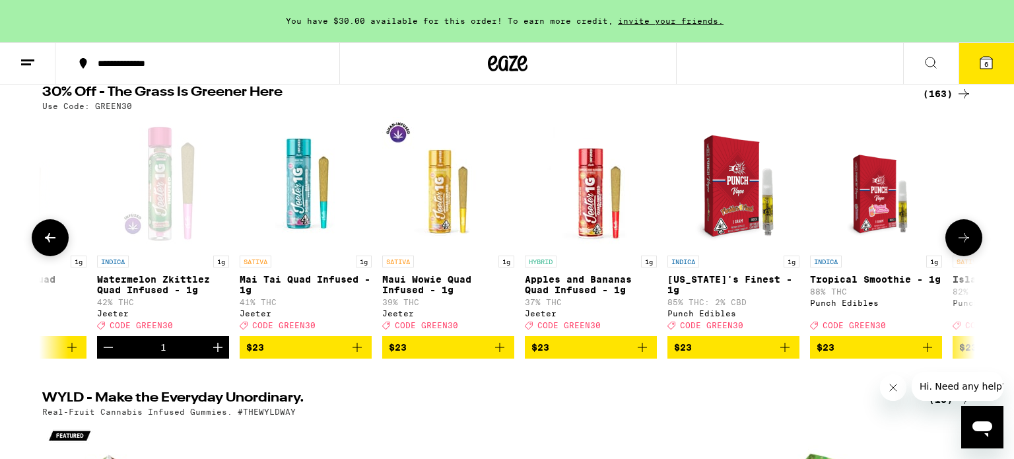
scroll to position [0, 8644]
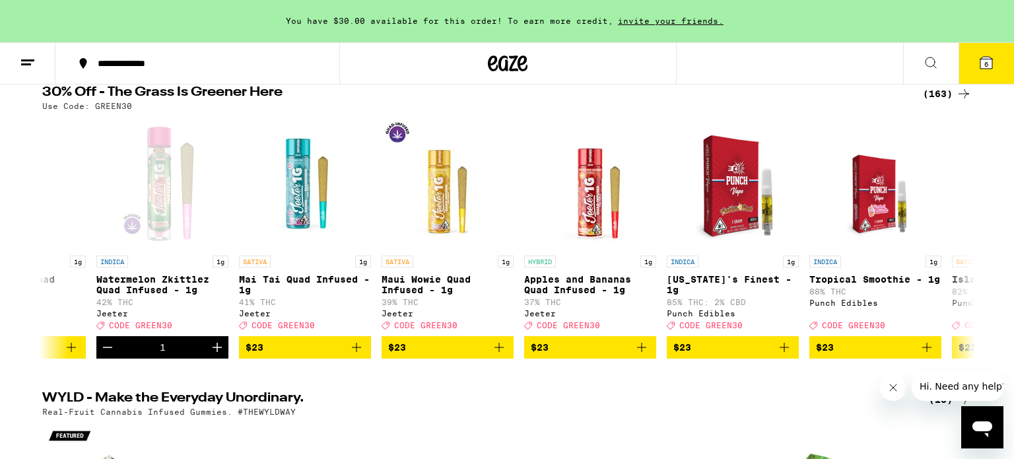
click at [998, 70] on button "6" at bounding box center [986, 63] width 55 height 41
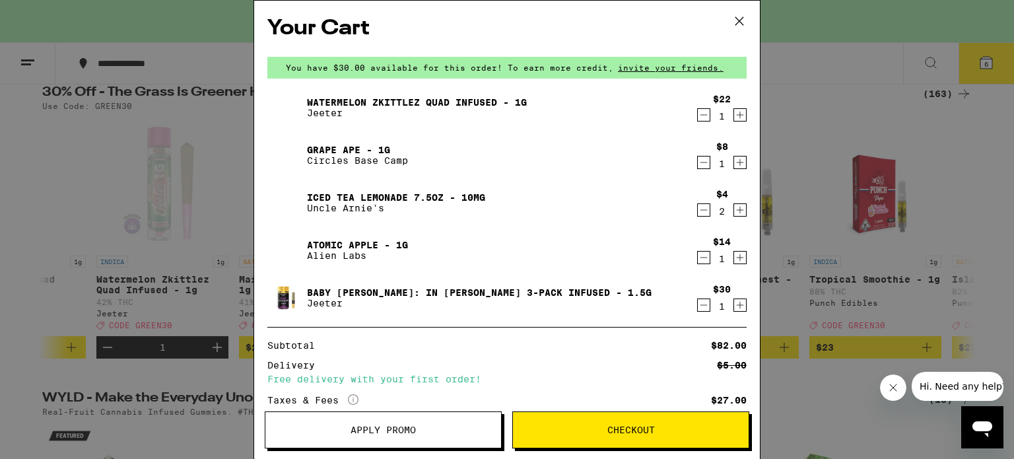
scroll to position [111, 0]
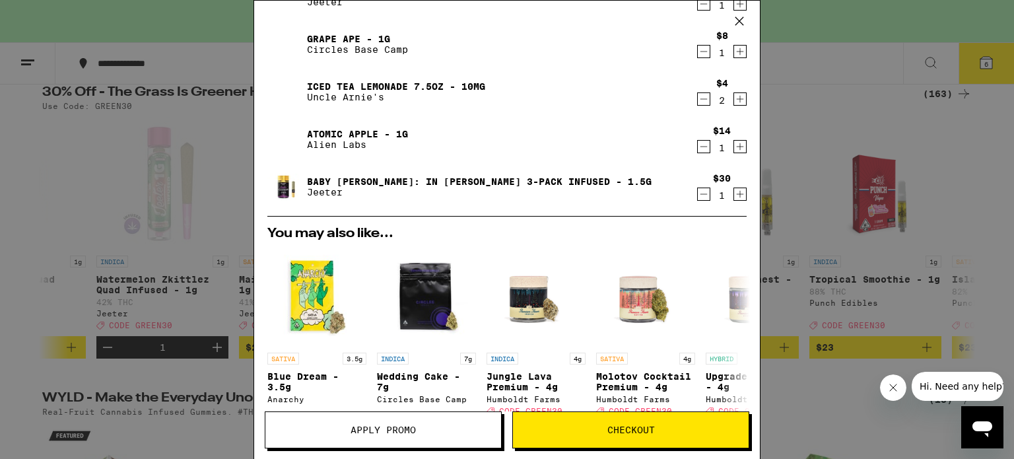
click at [401, 427] on span "Apply Promo" at bounding box center [383, 429] width 65 height 9
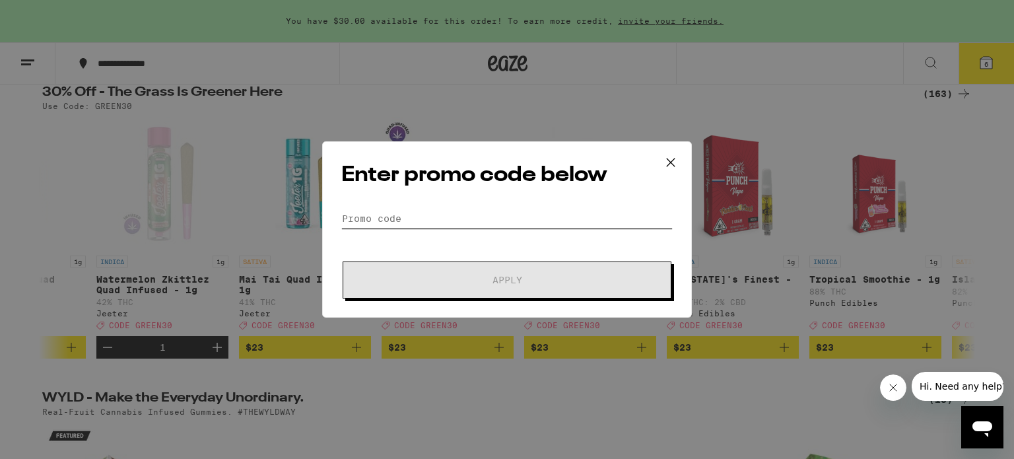
click at [381, 224] on input "Promo Code" at bounding box center [506, 219] width 331 height 20
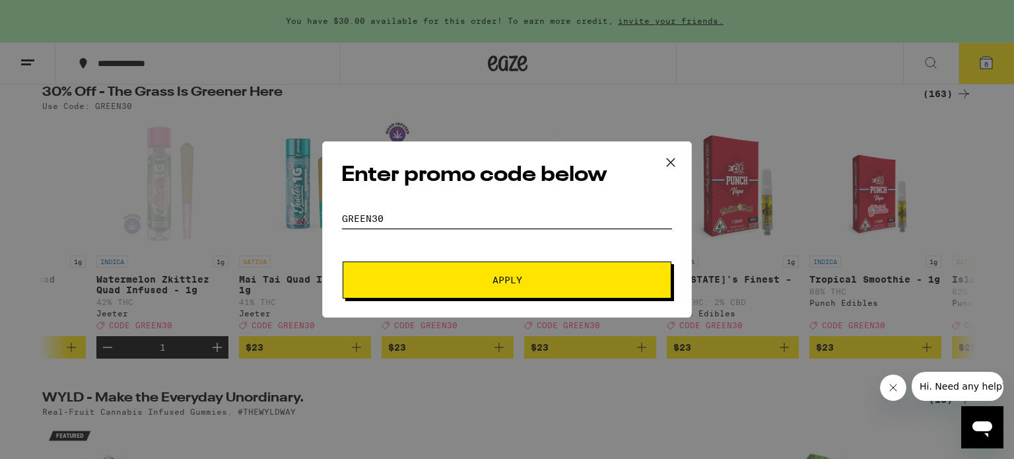
type input "GReen30"
click at [388, 267] on button "Apply" at bounding box center [507, 279] width 329 height 37
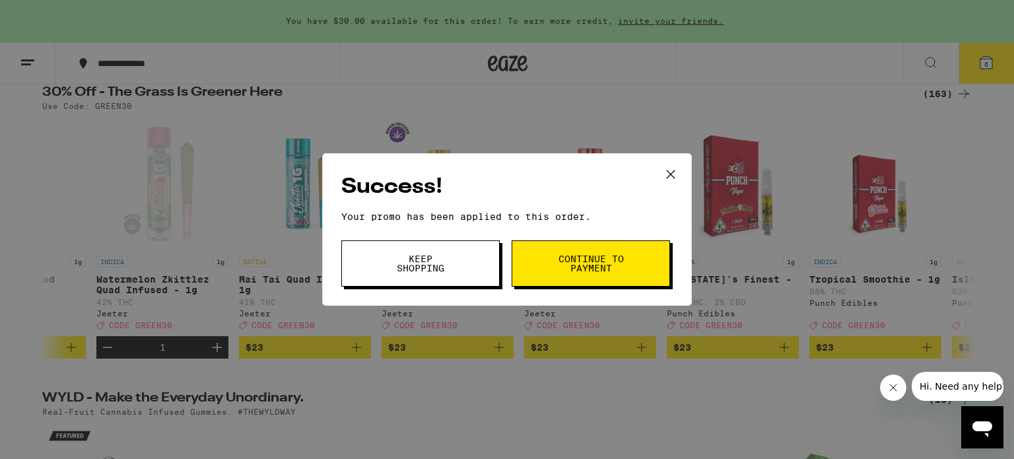
click at [545, 267] on button "Continue to payment" at bounding box center [591, 263] width 158 height 46
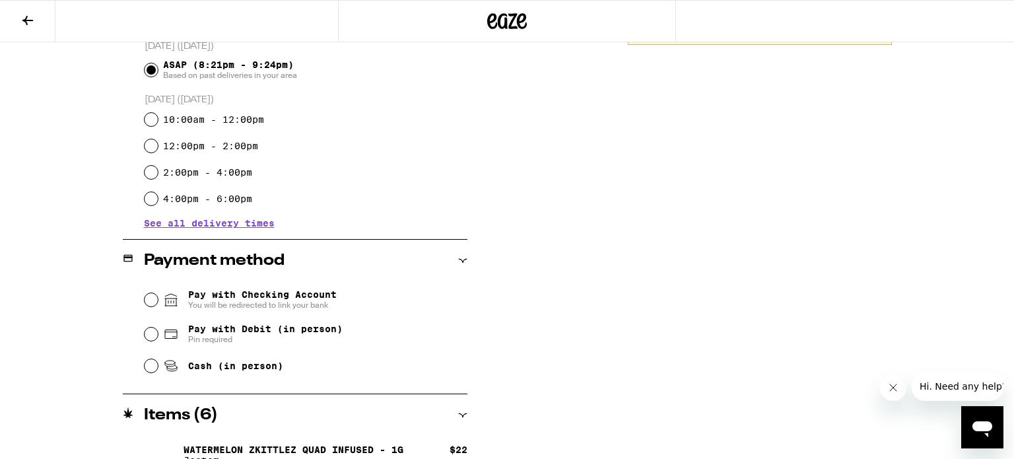
scroll to position [370, 0]
click at [147, 329] on input "Pay with Debit (in person) Pin required" at bounding box center [151, 333] width 13 height 13
radio input "true"
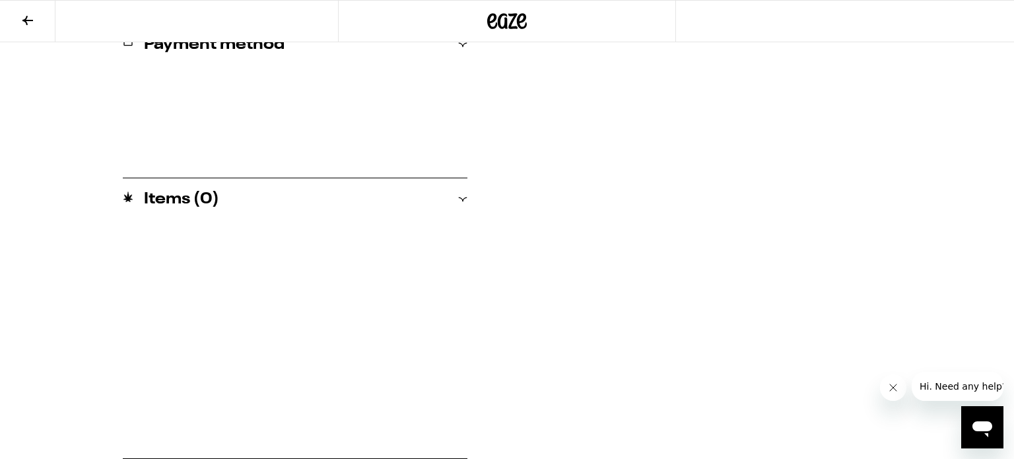
scroll to position [481, 0]
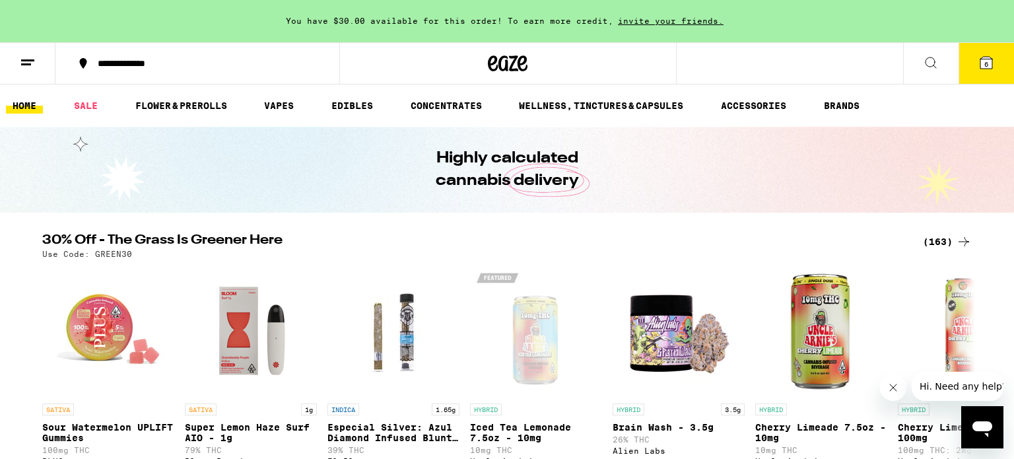
click at [26, 74] on button at bounding box center [27, 64] width 55 height 42
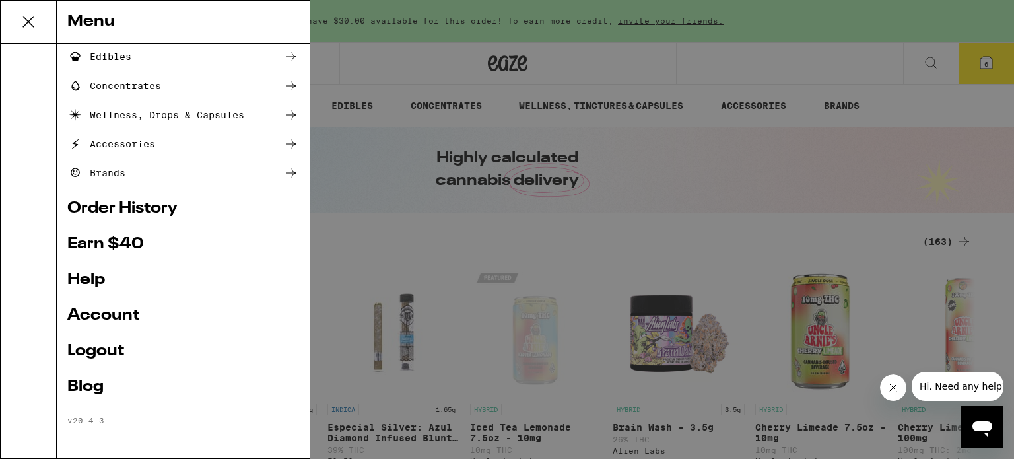
click at [113, 347] on link "Logout" at bounding box center [183, 351] width 232 height 16
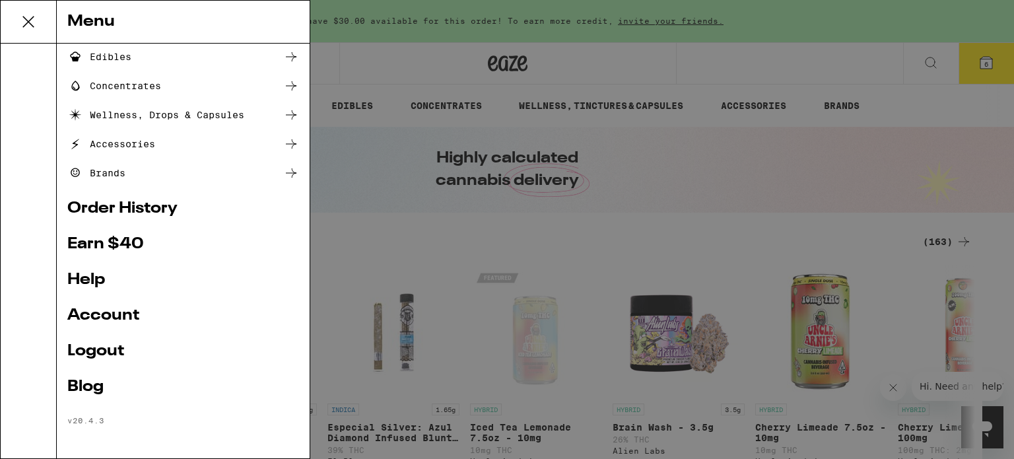
scroll to position [58, 0]
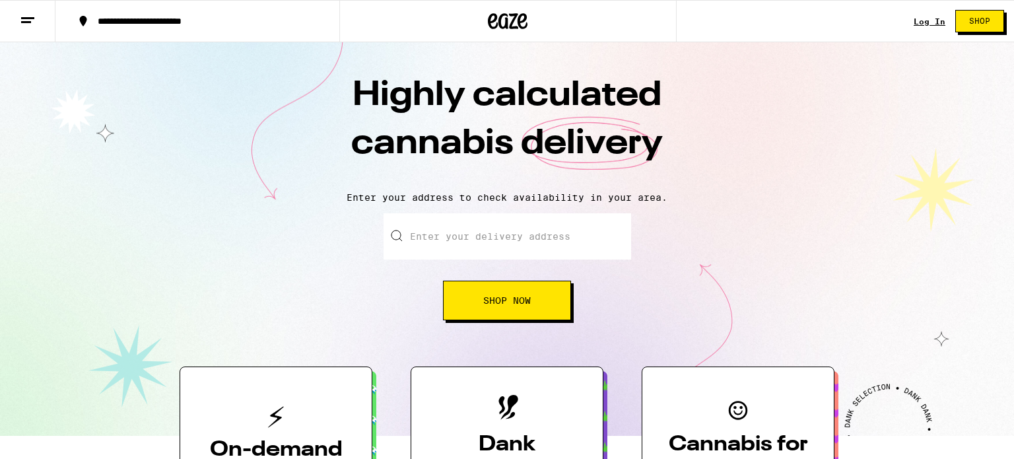
click at [933, 19] on link "Log In" at bounding box center [930, 21] width 32 height 9
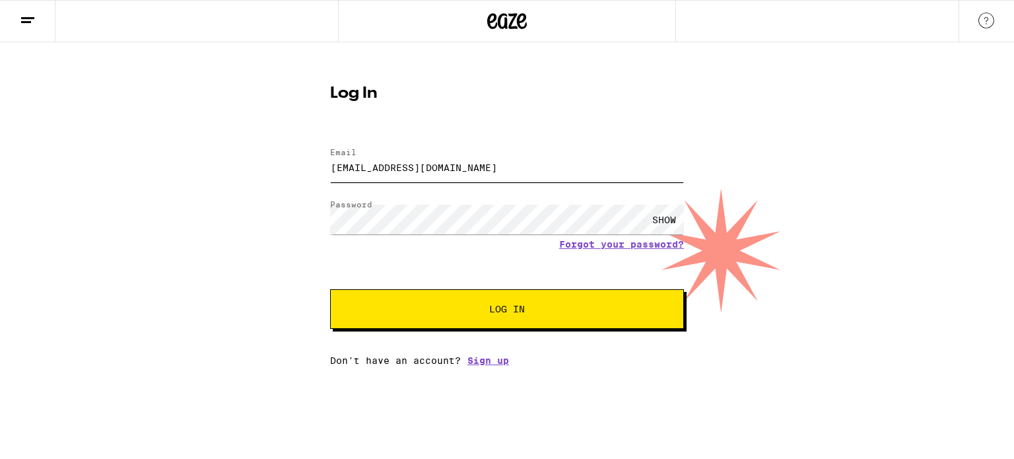
click at [485, 166] on input "kingsmithy@duck.com" at bounding box center [507, 167] width 354 height 30
type input "k"
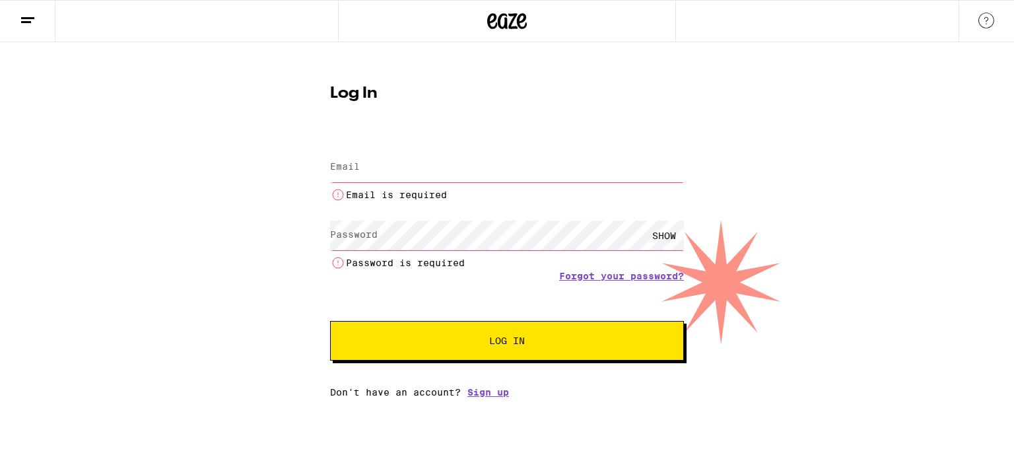
click at [479, 172] on input "Email" at bounding box center [507, 167] width 354 height 30
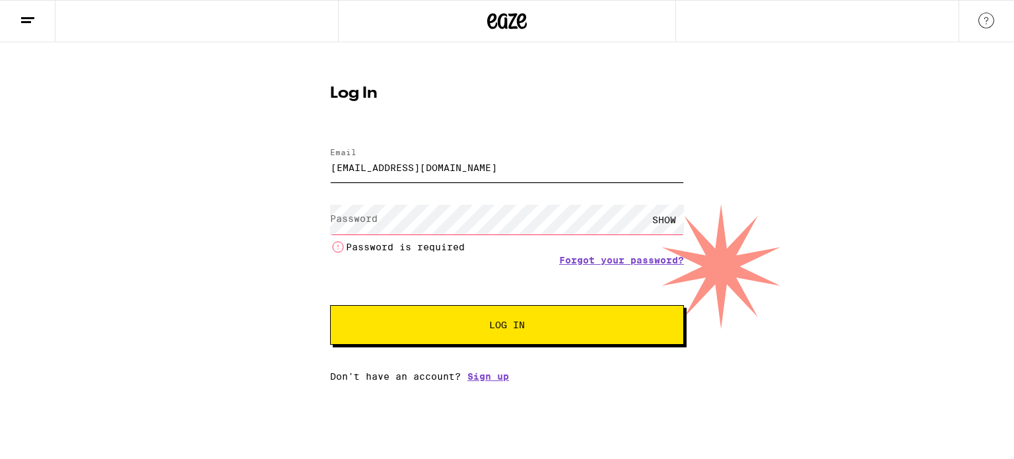
type input "shauntiarayla@gmail.com"
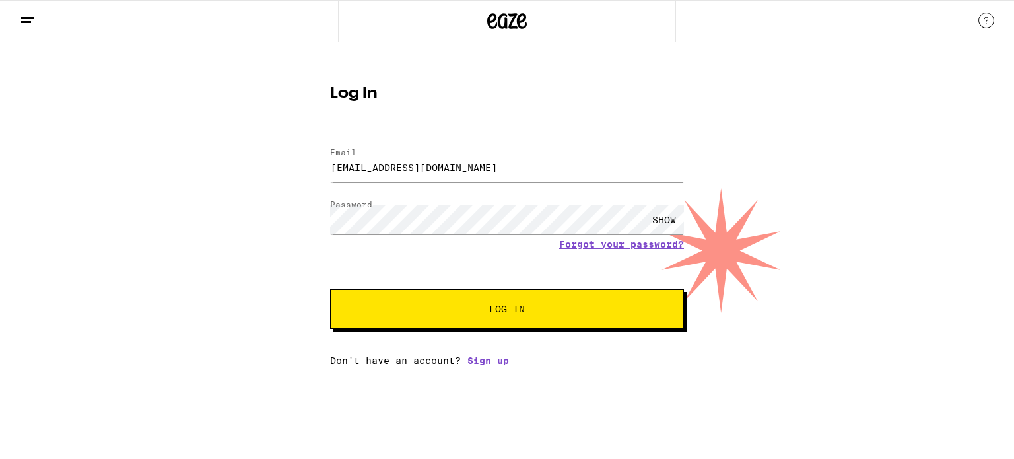
click at [666, 215] on div "SHOW" at bounding box center [664, 220] width 40 height 30
click at [561, 310] on span "Log In" at bounding box center [507, 308] width 247 height 9
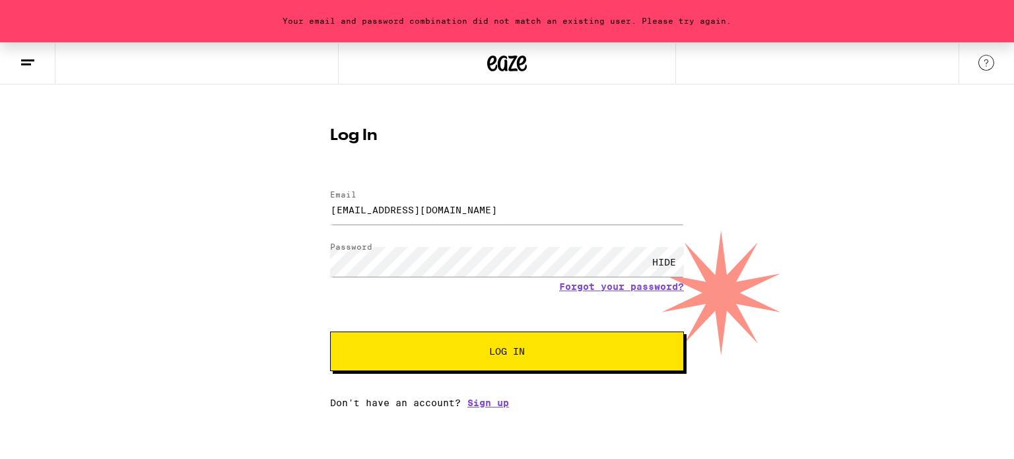
click at [600, 351] on span "Log In" at bounding box center [507, 351] width 247 height 9
